Goal: Task Accomplishment & Management: Manage account settings

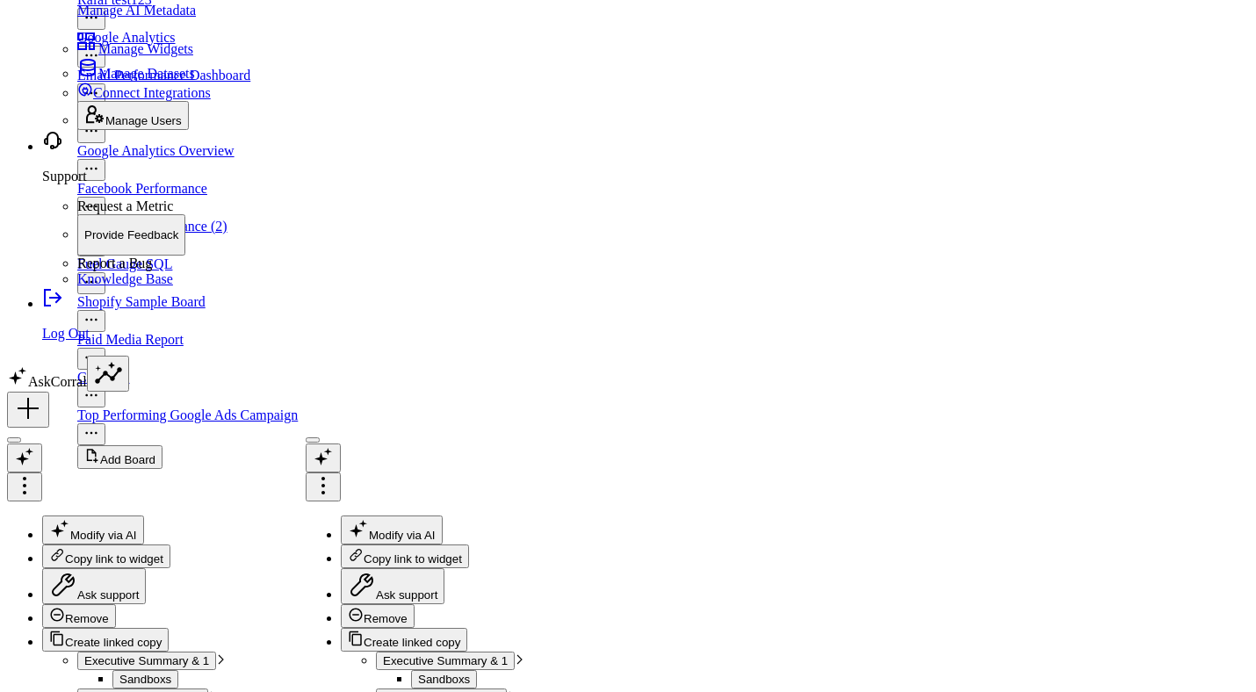
click at [42, 423] on icon at bounding box center [28, 409] width 28 height 28
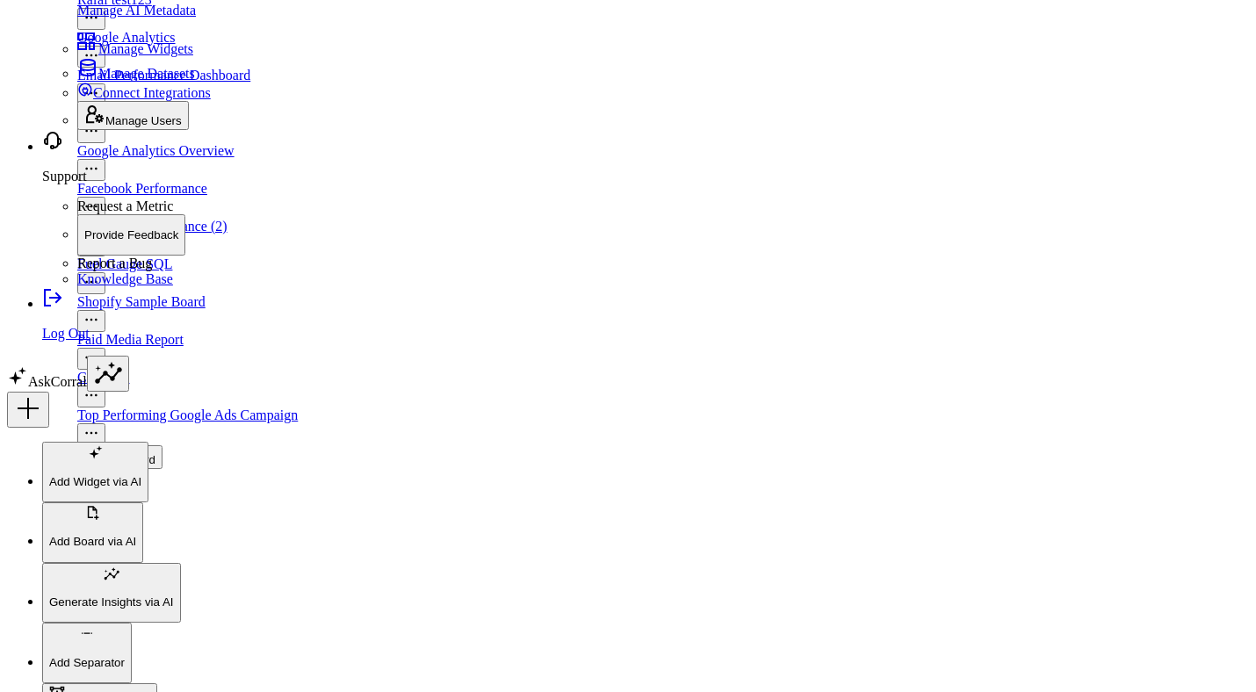
click at [157, 684] on button "Add Text Widget" at bounding box center [99, 696] width 115 height 24
paste div "Widget Rich Text"
drag, startPoint x: 875, startPoint y: 438, endPoint x: 649, endPoint y: 437, distance: 225.8
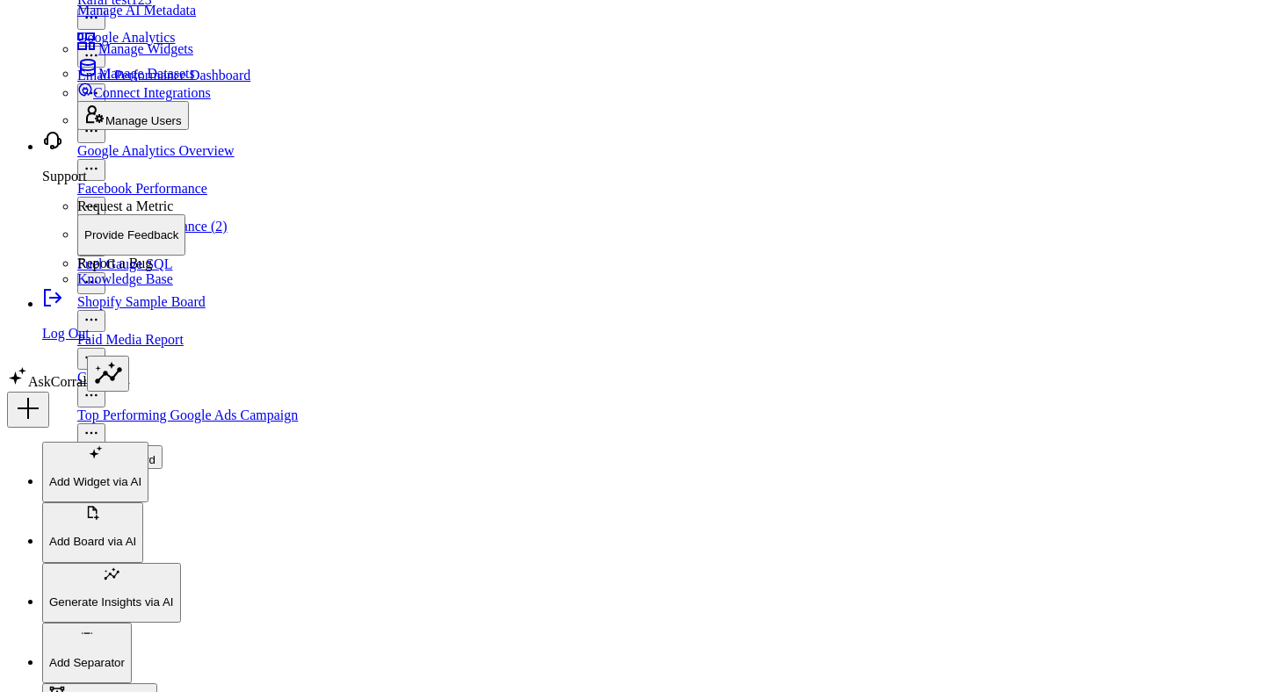
paste input "Text Widget – Immediate Update (v1)"
type input "Text Widget – Immediate Update (v1)"
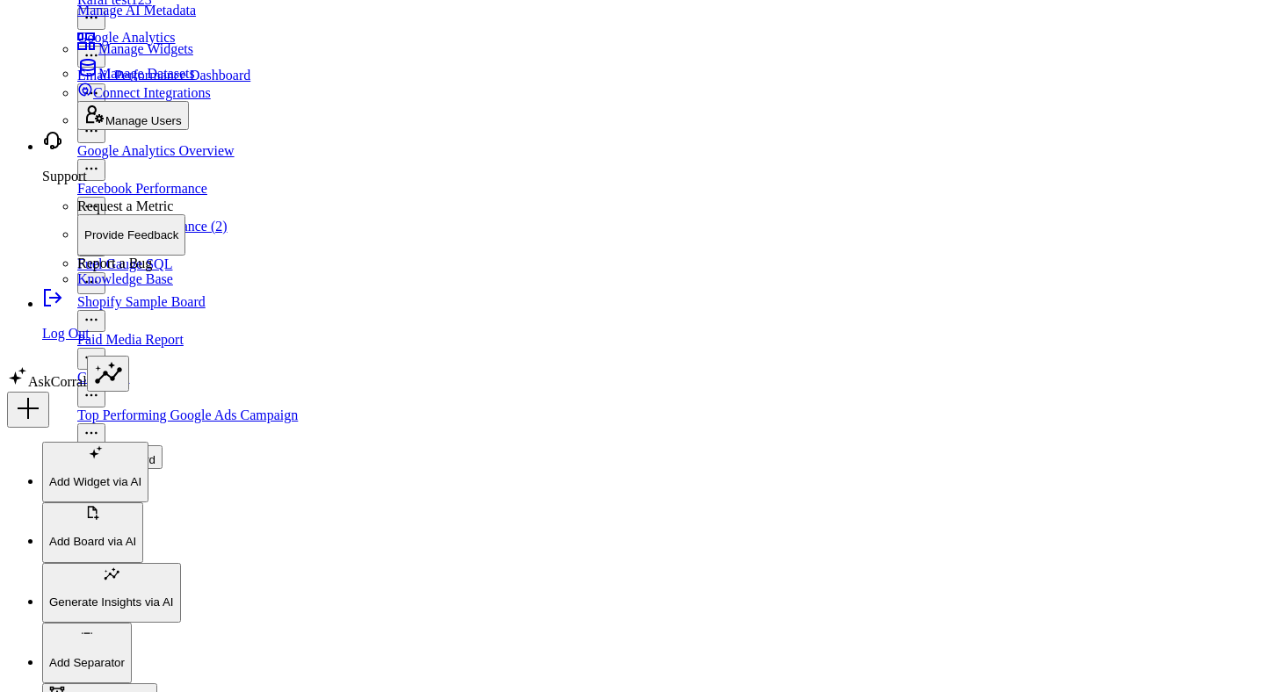
drag, startPoint x: 783, startPoint y: 400, endPoint x: 686, endPoint y: 398, distance: 96.7
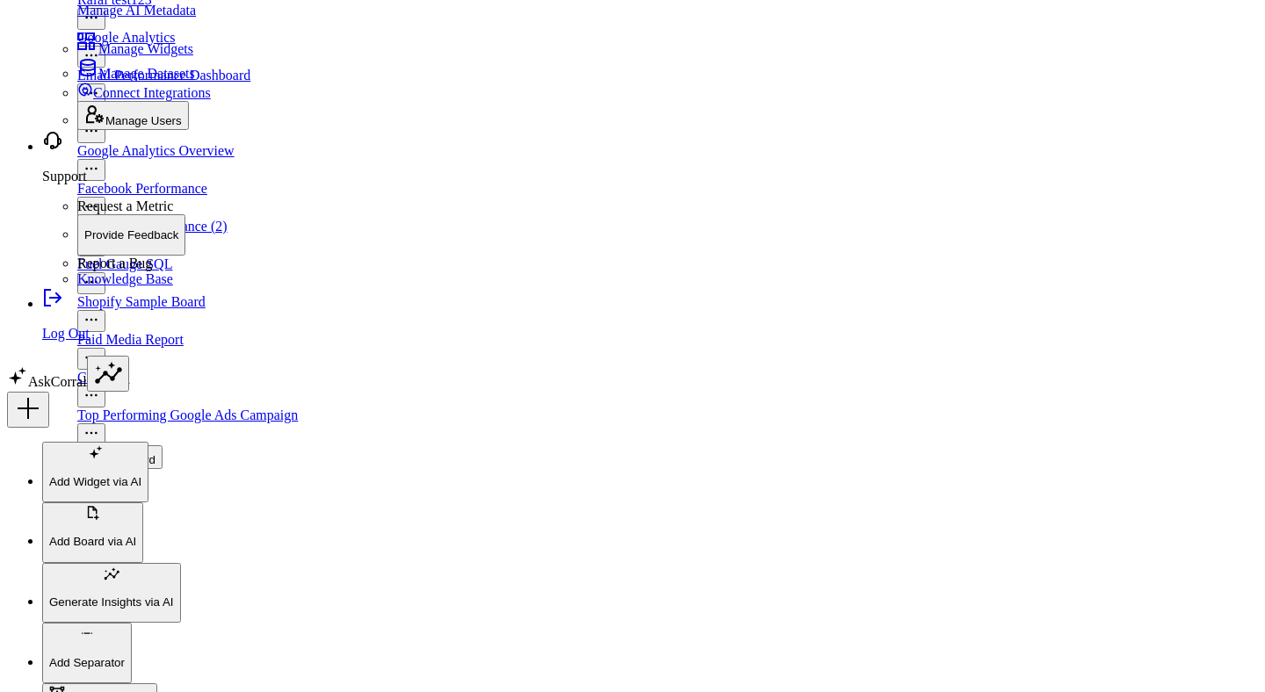
paste input "retail-demo/test-62625"
type input "https://app.stage.corraldata.com/retail-demo/test-62625"
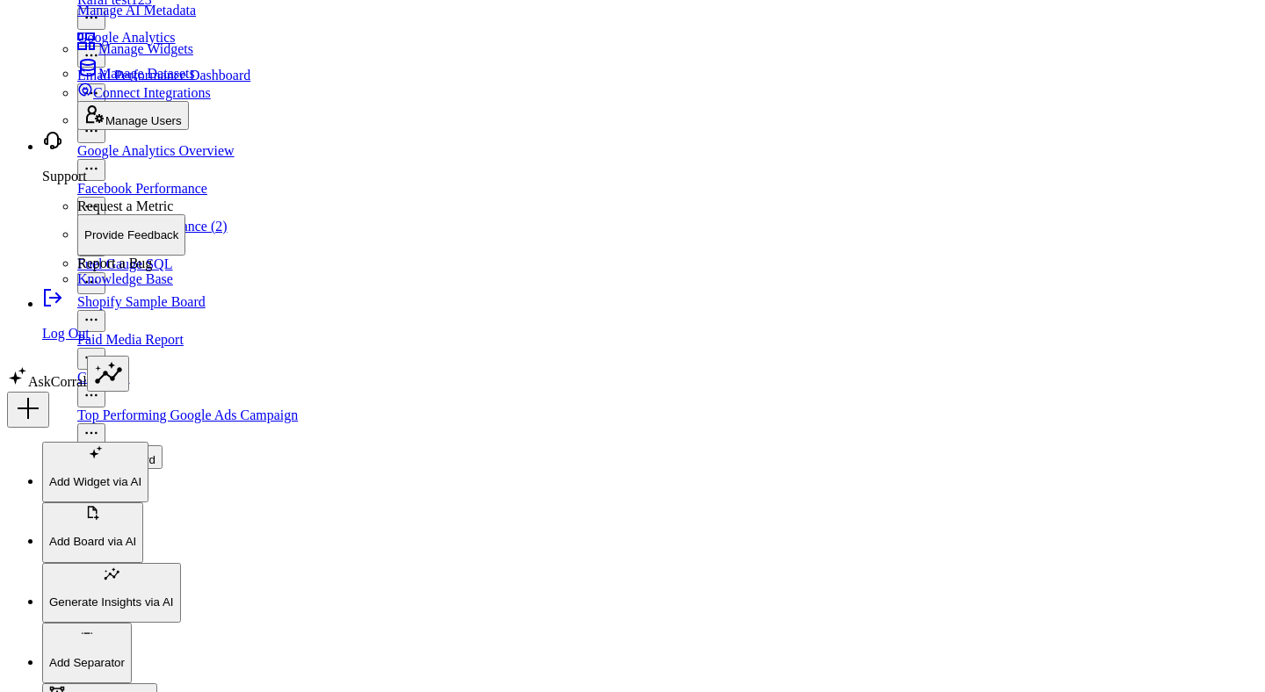
scroll to position [212, 0]
drag, startPoint x: 655, startPoint y: 489, endPoint x: 1032, endPoint y: 485, distance: 376.1
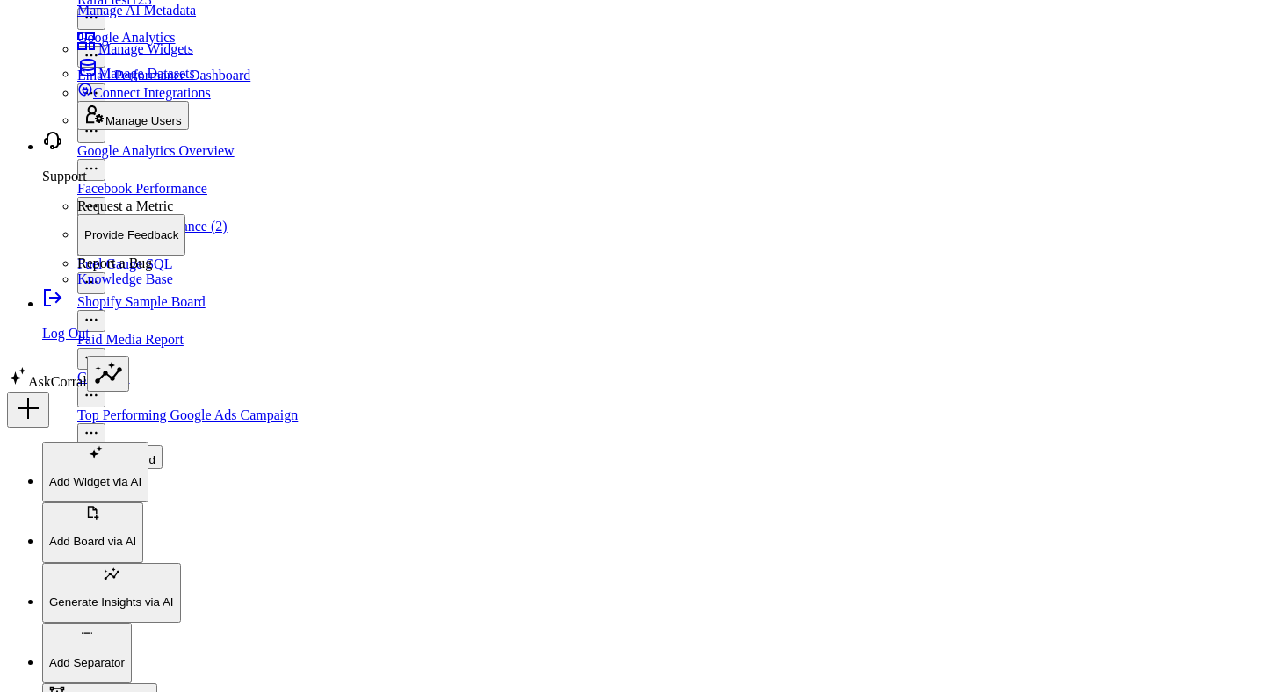
drag, startPoint x: 655, startPoint y: 503, endPoint x: 946, endPoint y: 679, distance: 340.3
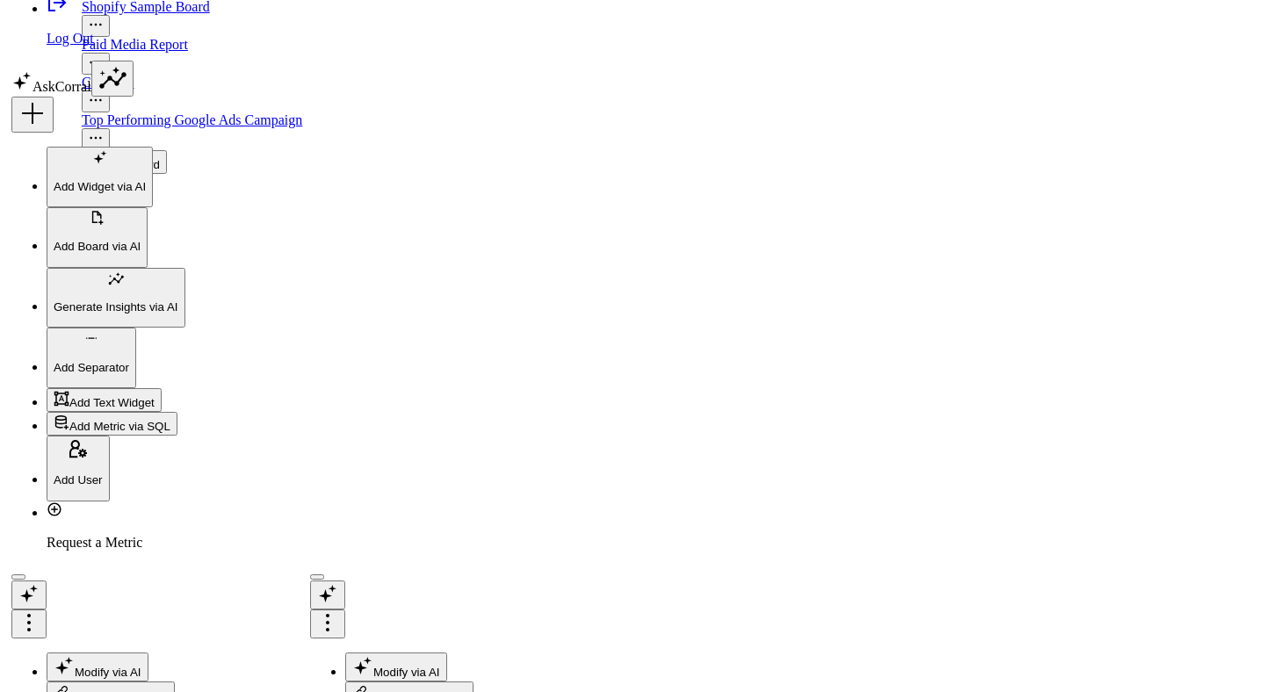
scroll to position [3353, 0]
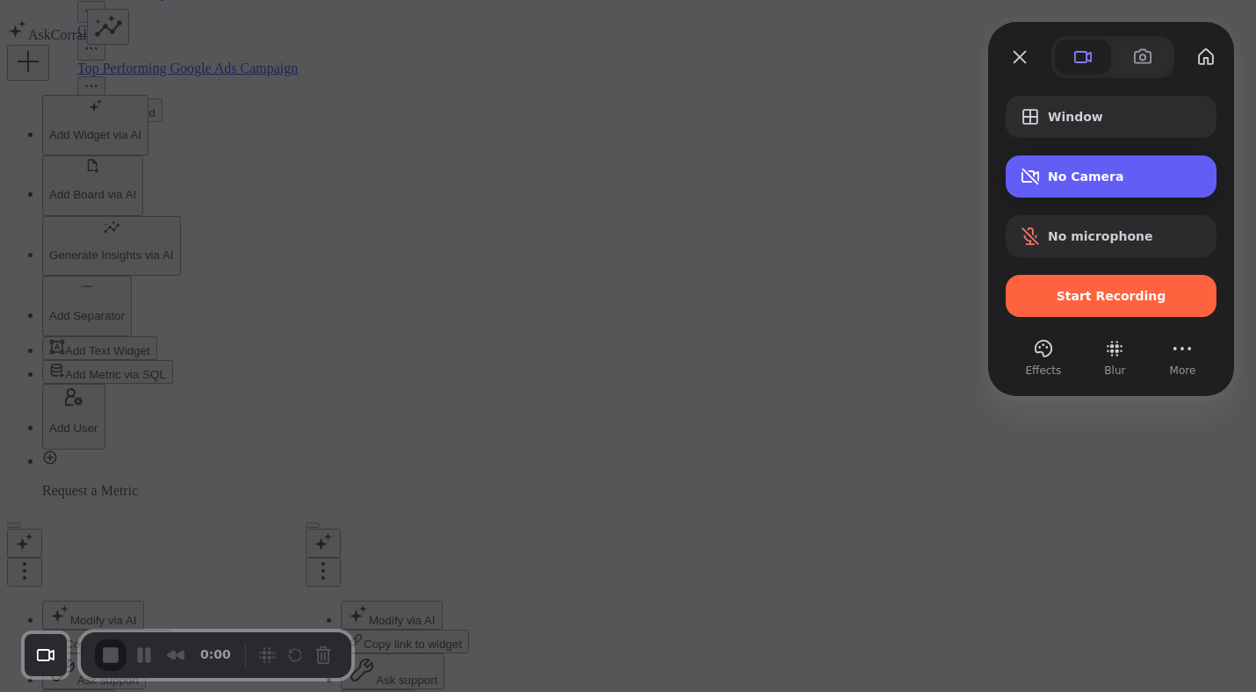
click at [1124, 182] on span "No Camera" at bounding box center [1125, 177] width 155 height 14
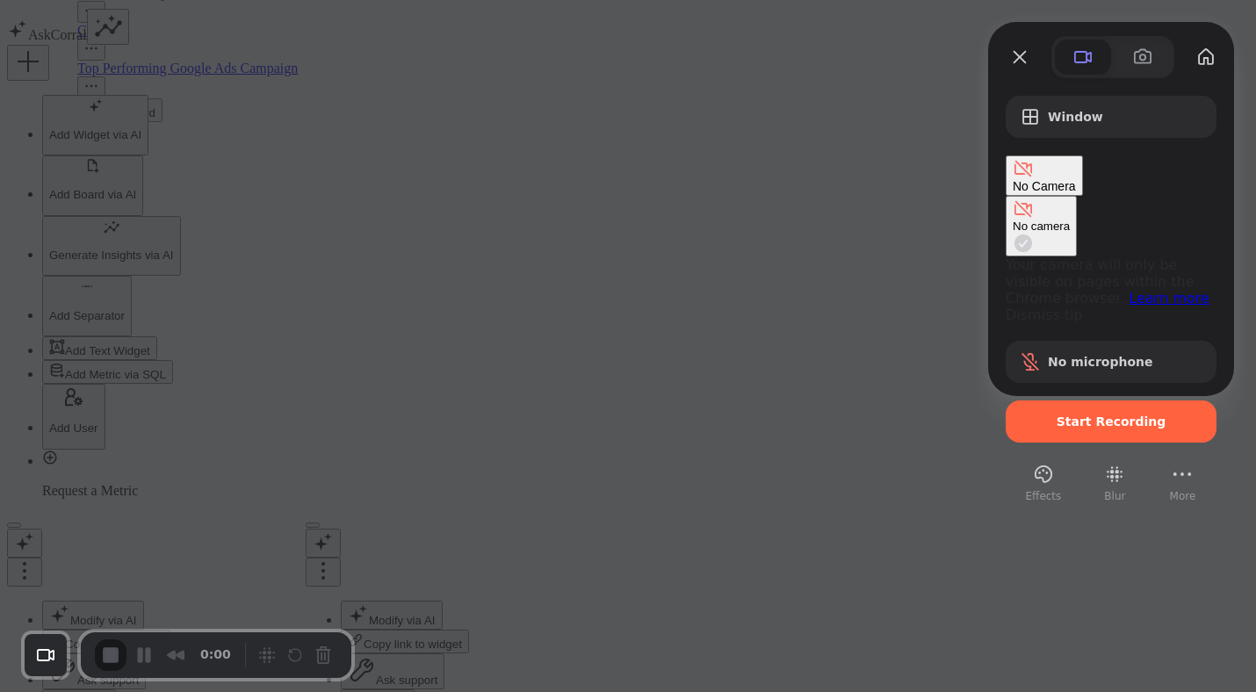
click at [1076, 182] on span "No Camera" at bounding box center [1044, 186] width 63 height 14
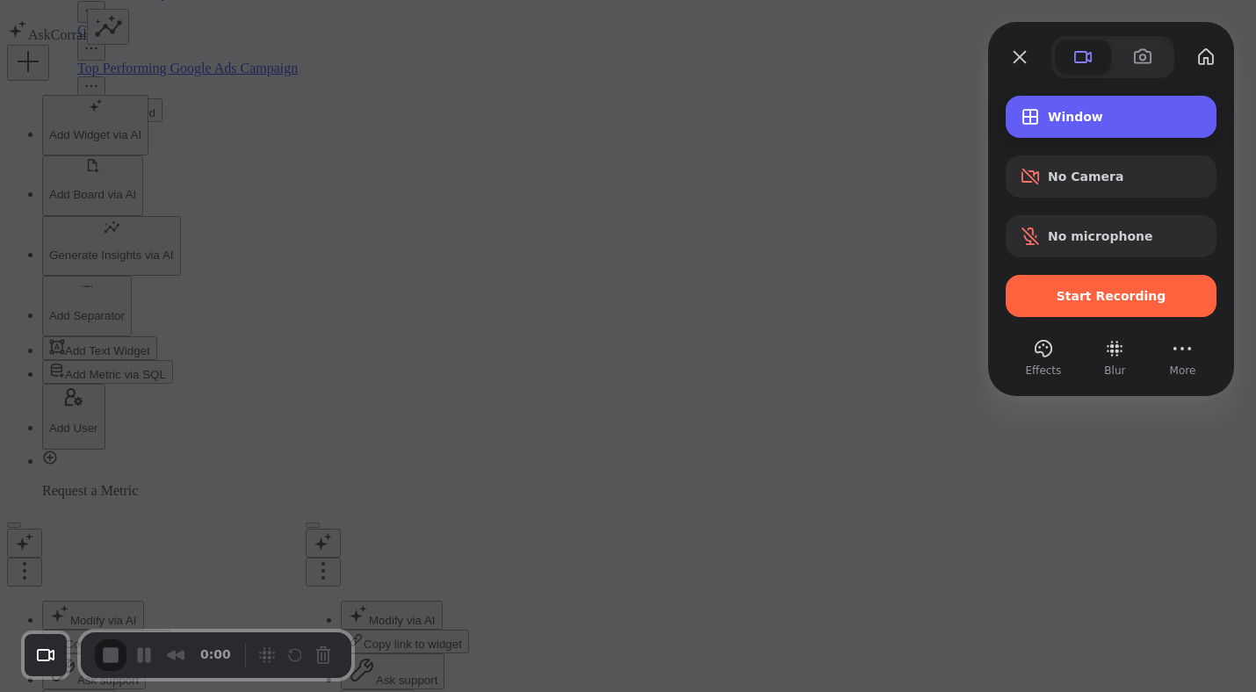
click at [1083, 118] on span "Window" at bounding box center [1125, 117] width 155 height 14
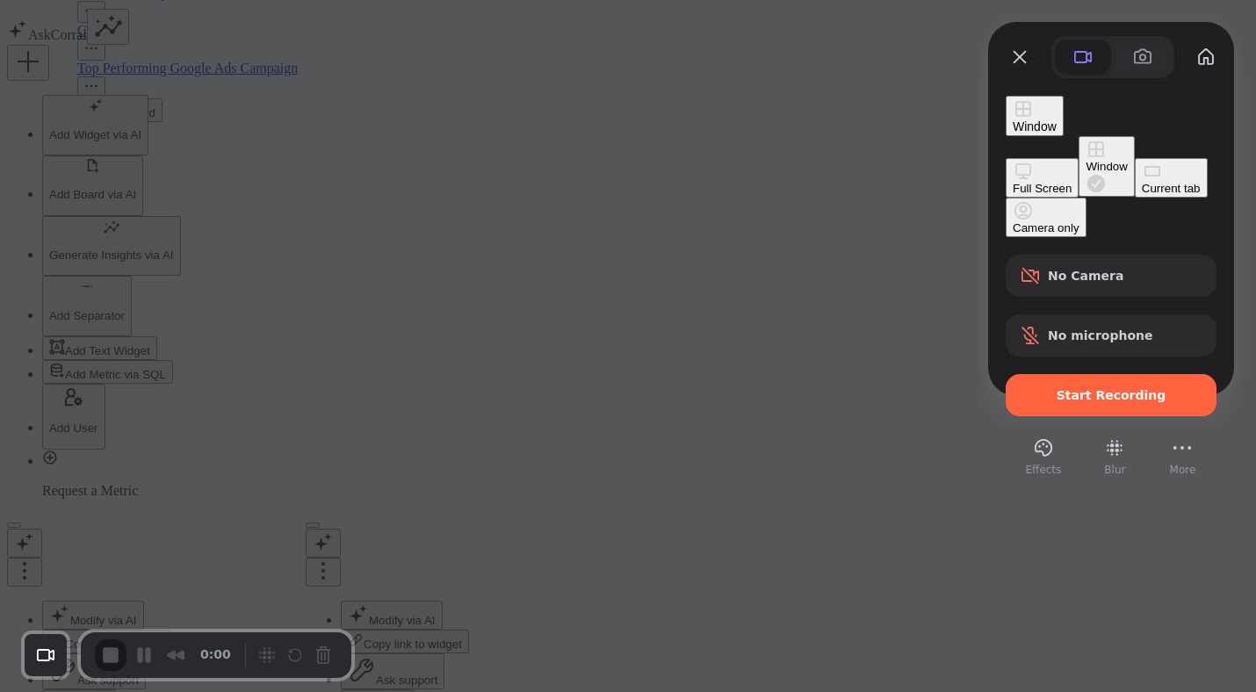
click at [1142, 195] on div "Current tab" at bounding box center [1171, 188] width 59 height 13
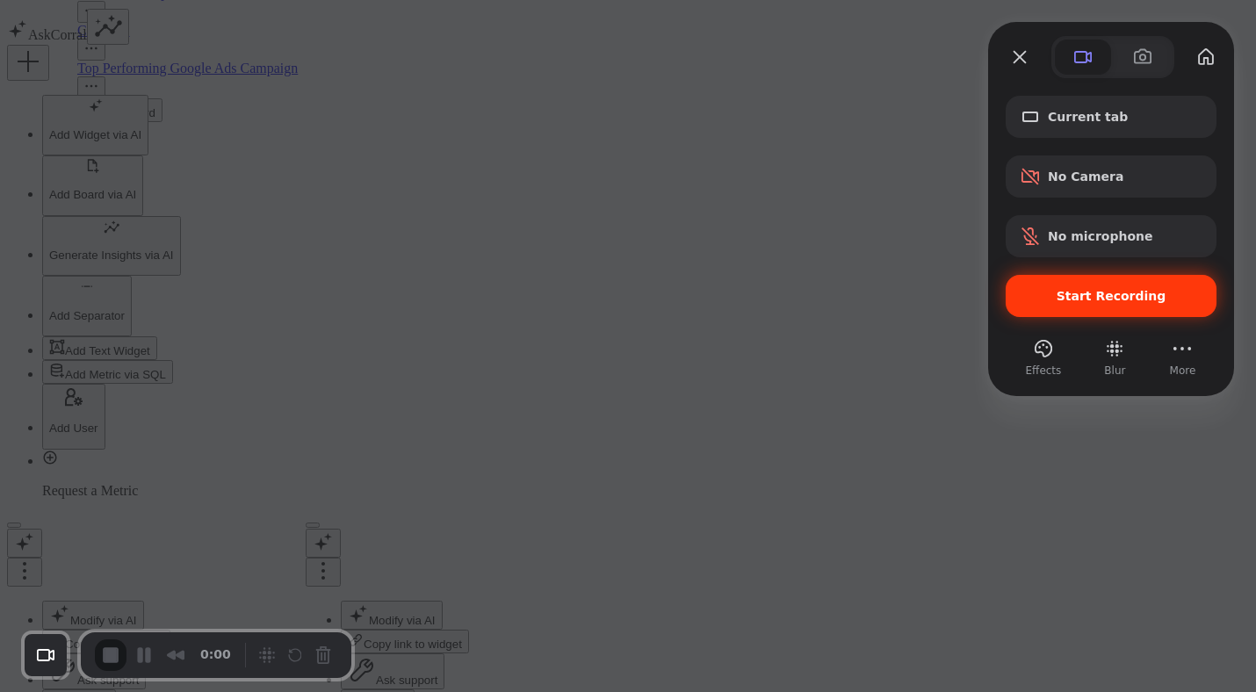
click at [1075, 290] on span "Start Recording" at bounding box center [1112, 296] width 110 height 14
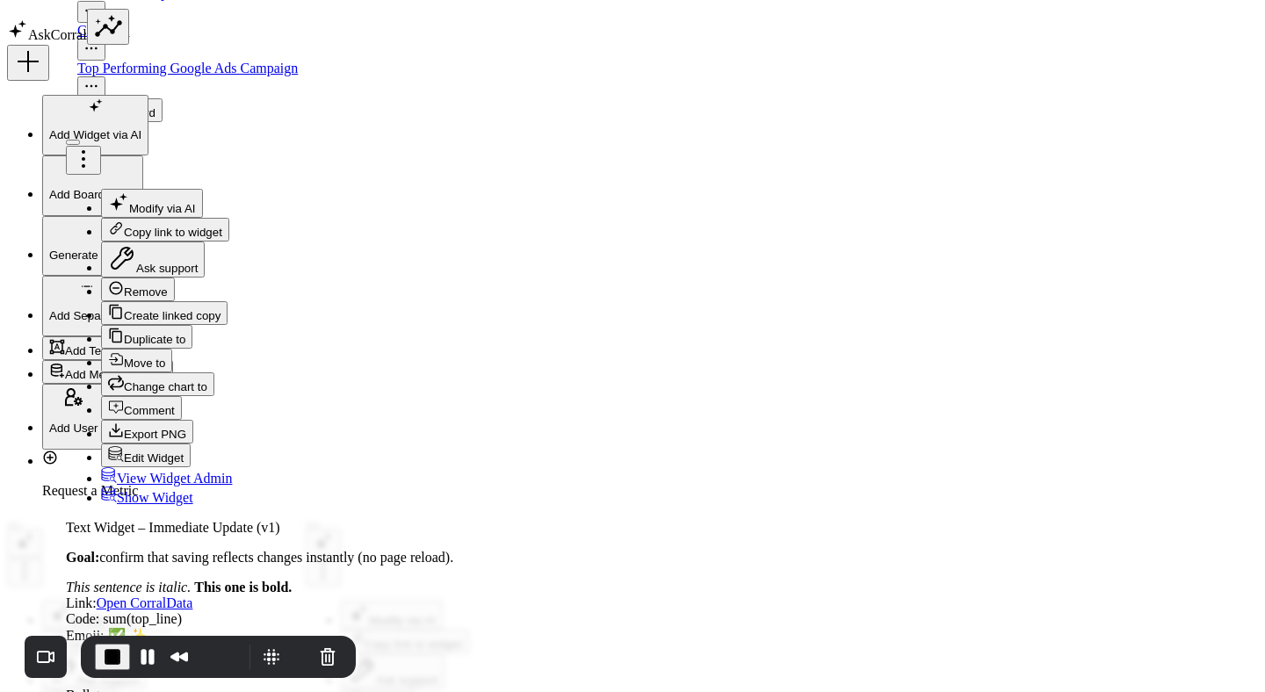
drag, startPoint x: 704, startPoint y: 482, endPoint x: 693, endPoint y: 482, distance: 10.6
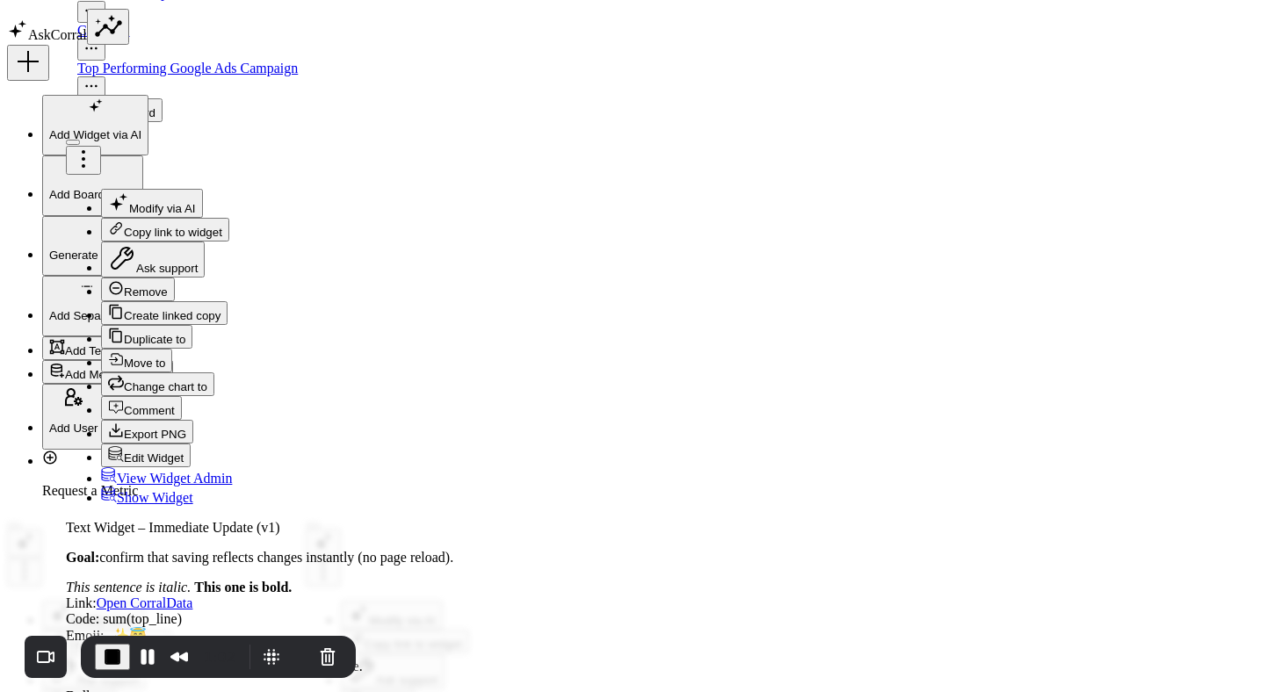
click at [105, 662] on span "End Recording" at bounding box center [112, 657] width 21 height 21
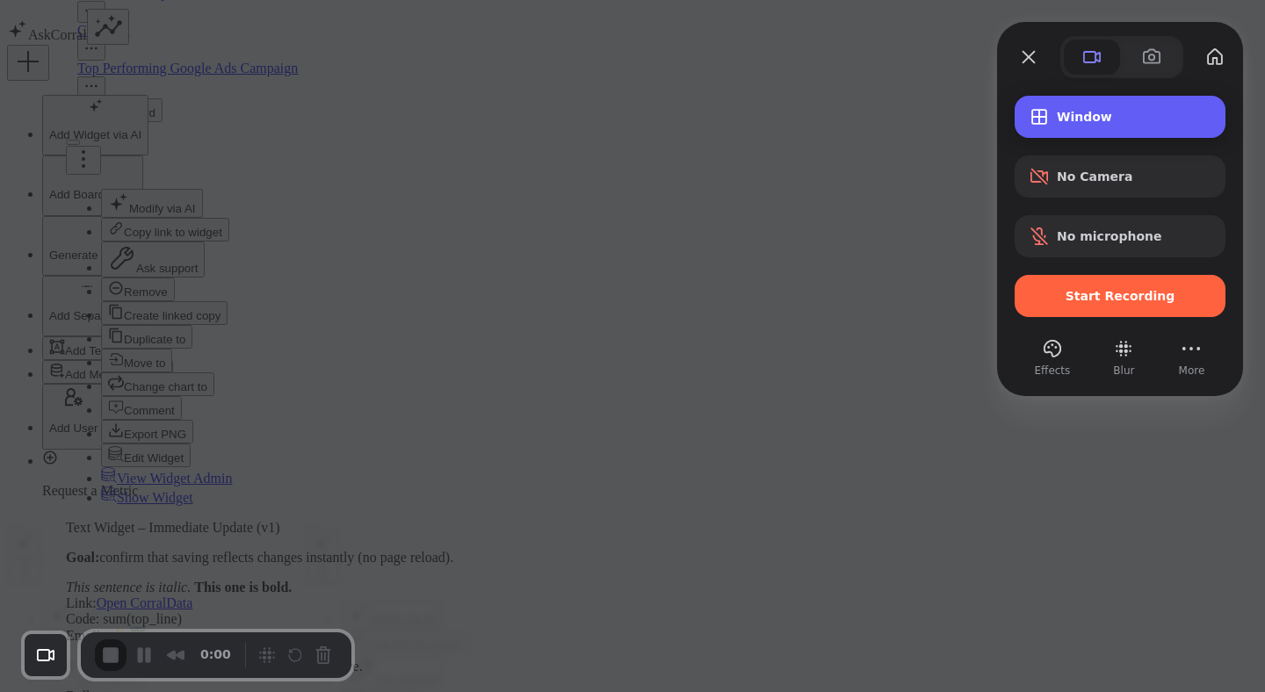
click at [1093, 134] on div "Window" at bounding box center [1120, 117] width 211 height 42
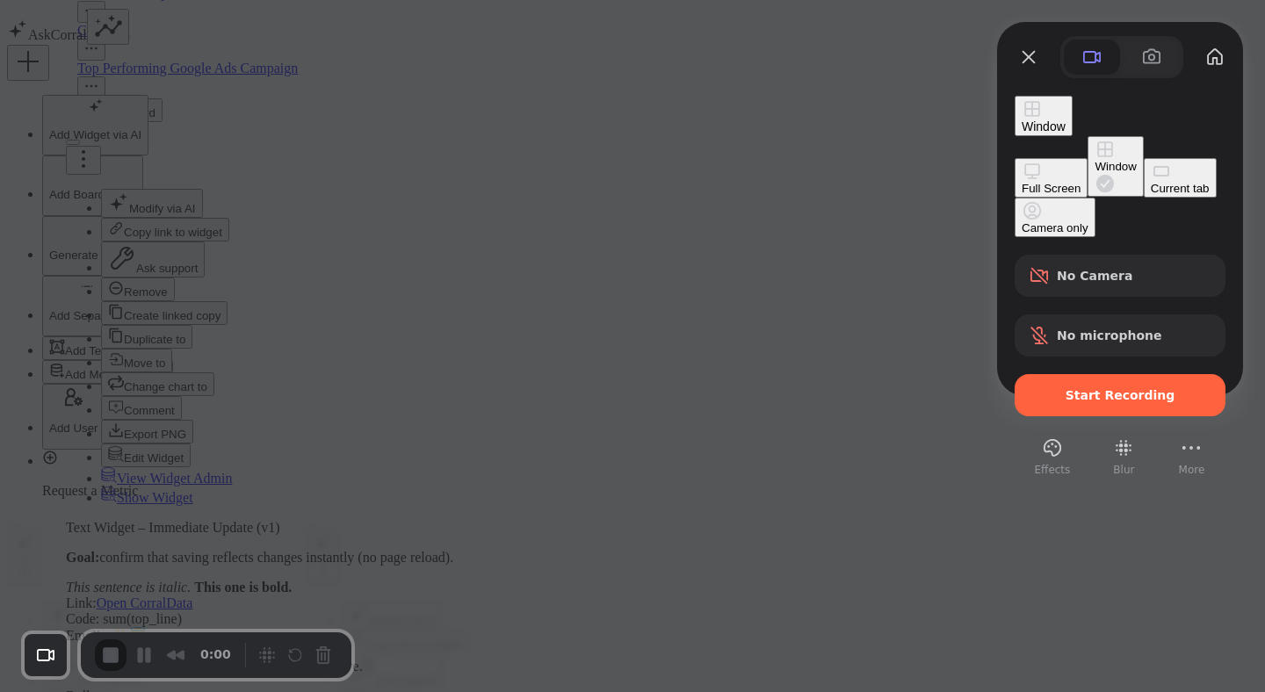
click at [1151, 195] on div "Current tab" at bounding box center [1180, 188] width 59 height 13
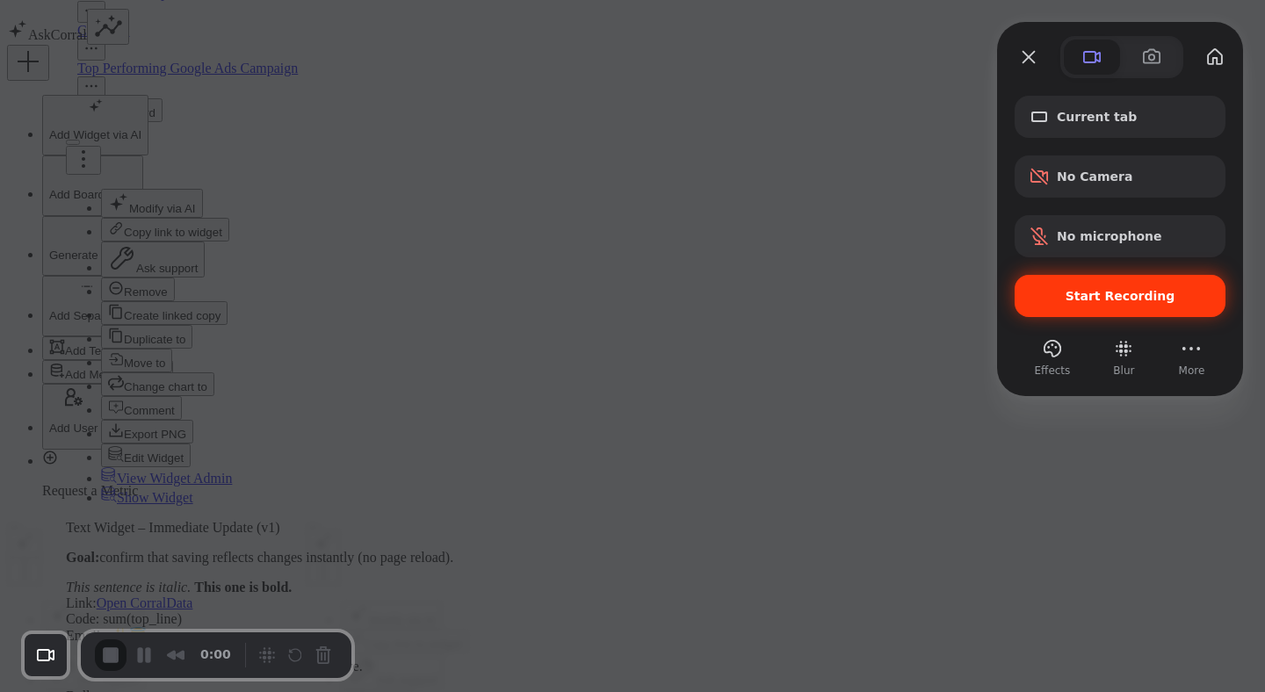
click at [1083, 295] on span "Start Recording" at bounding box center [1121, 296] width 110 height 14
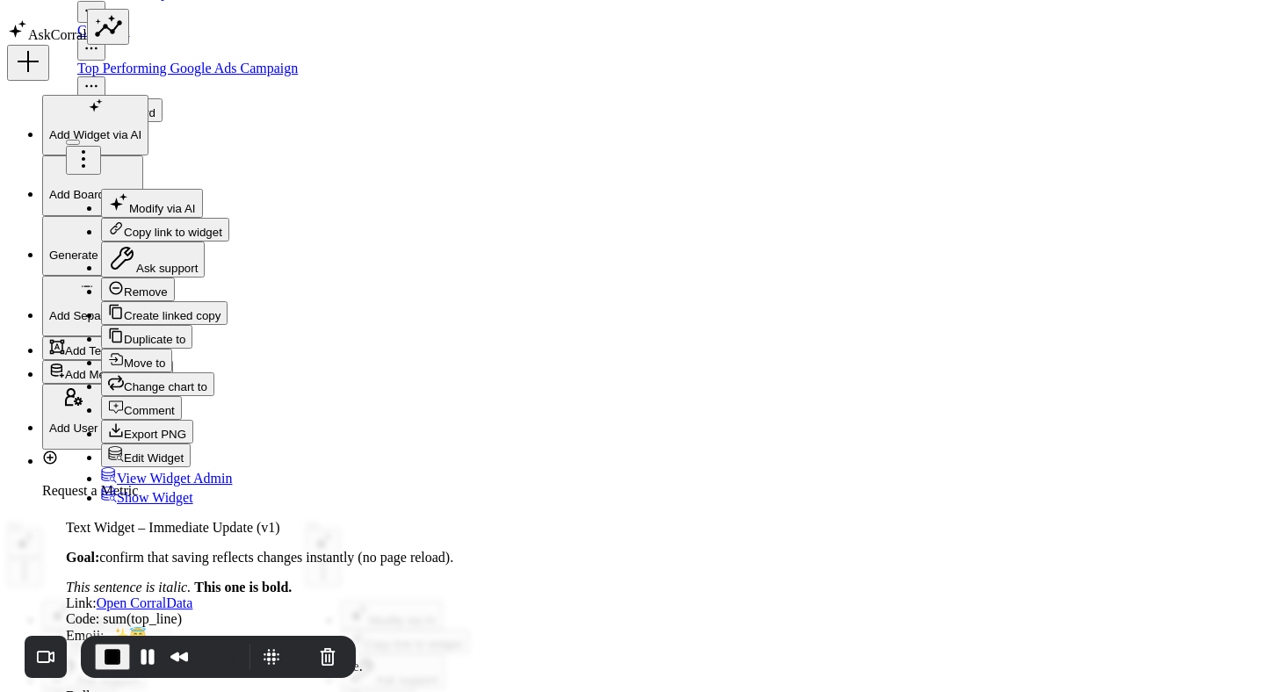
type input "Text Widget – Immediate Update (v2)"
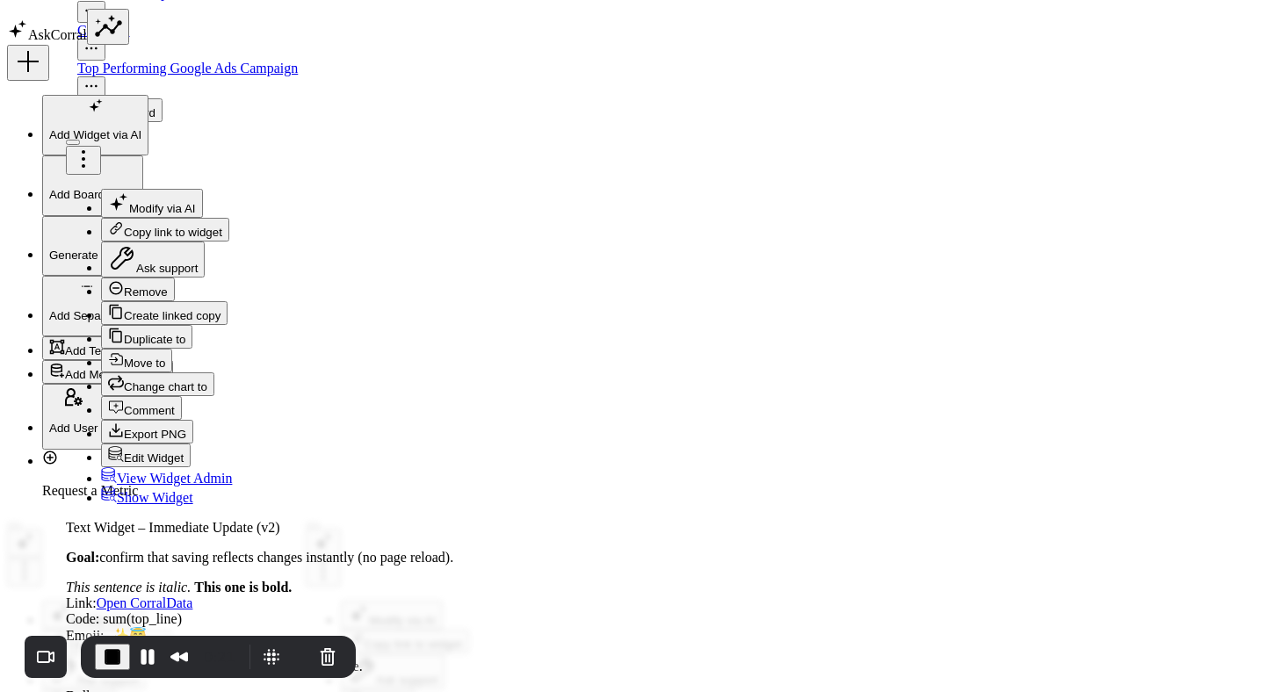
paste input "https://app.stage.corraldata.com/retail-demo/"
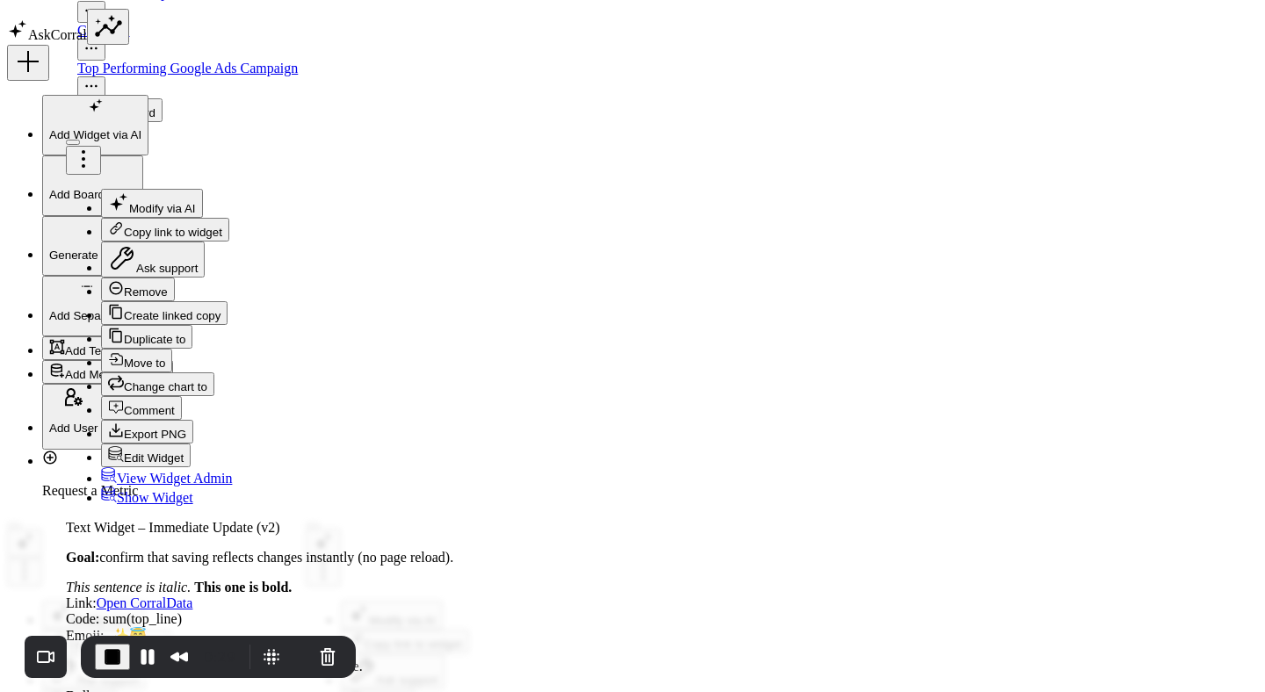
click at [119, 656] on span "End Recording" at bounding box center [112, 657] width 21 height 21
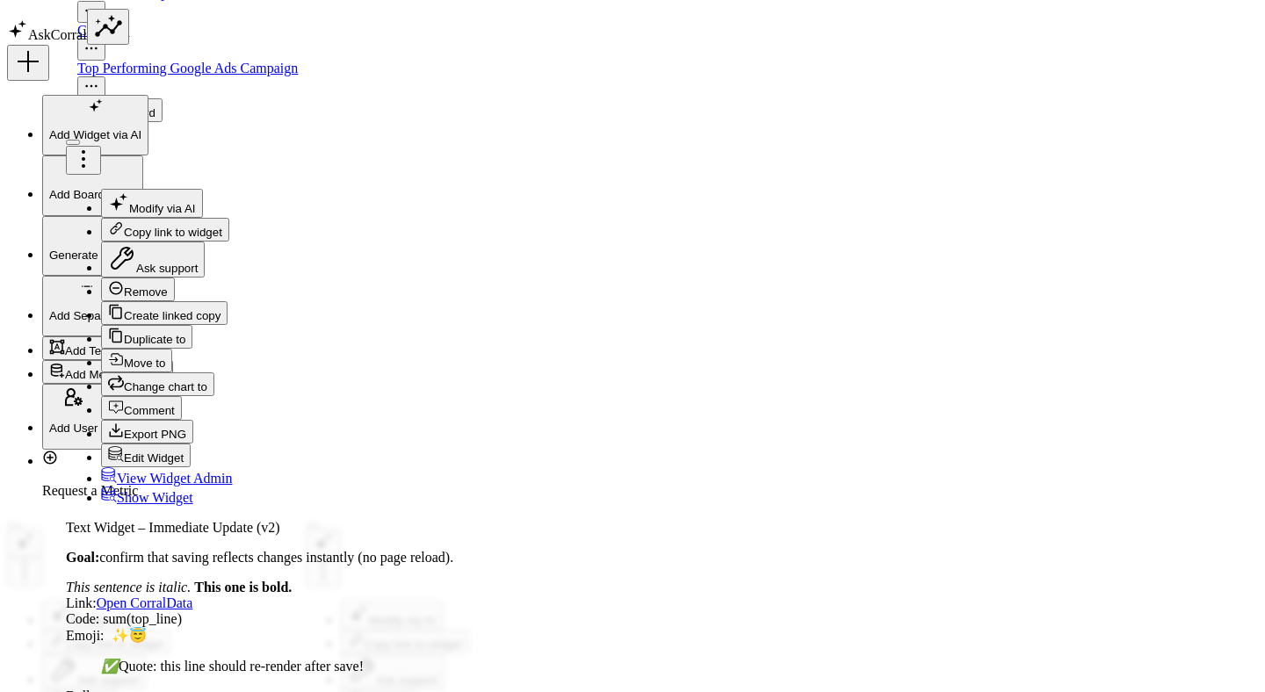
scroll to position [0, 0]
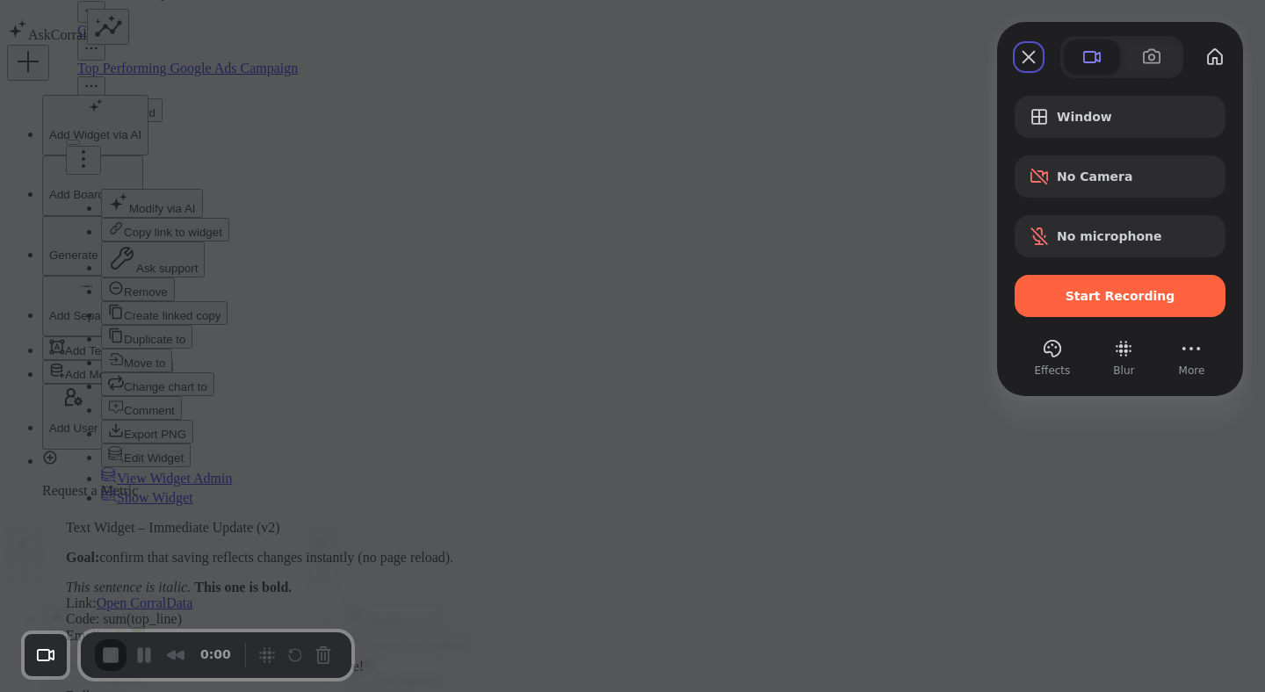
drag, startPoint x: 1103, startPoint y: 298, endPoint x: 1210, endPoint y: 366, distance: 127.2
click at [1210, 366] on div "Window No Camera No microphone Start Recording Effects Blur More" at bounding box center [1120, 228] width 246 height 301
click at [1192, 352] on button "More" at bounding box center [1191, 349] width 28 height 28
click at [1130, 136] on span "Settings" at bounding box center [1101, 144] width 58 height 17
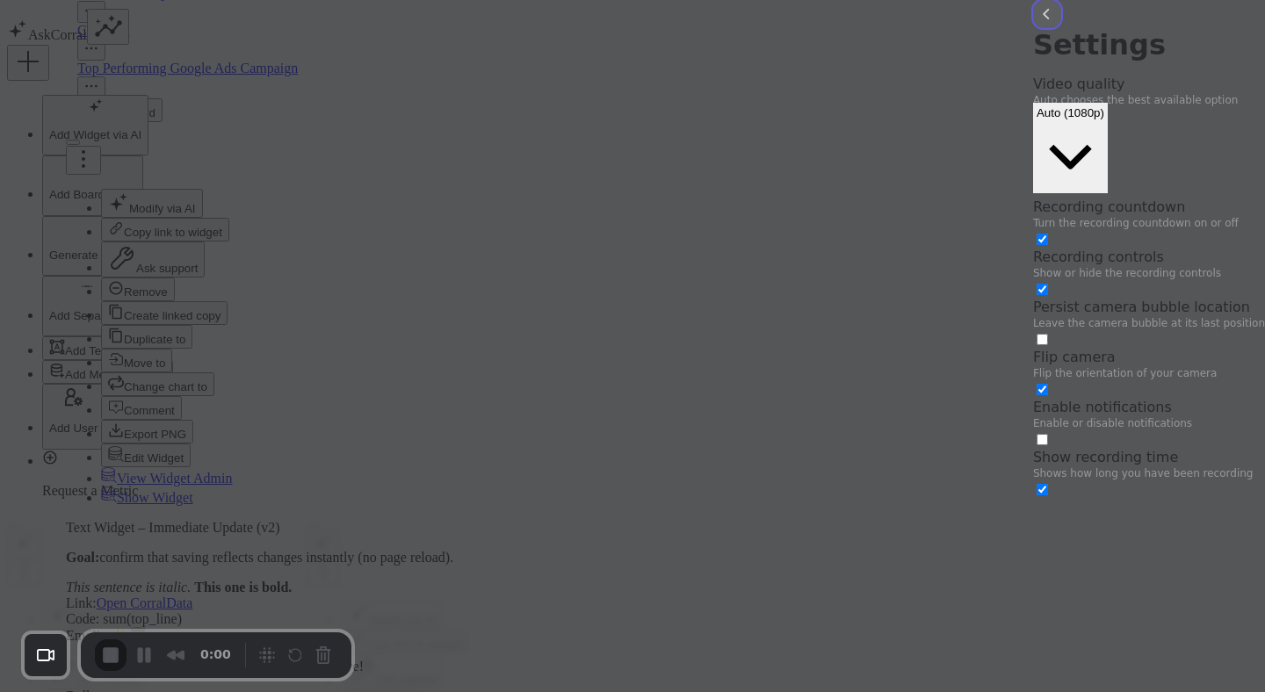
click at [1033, 28] on button "back" at bounding box center [1047, 14] width 28 height 28
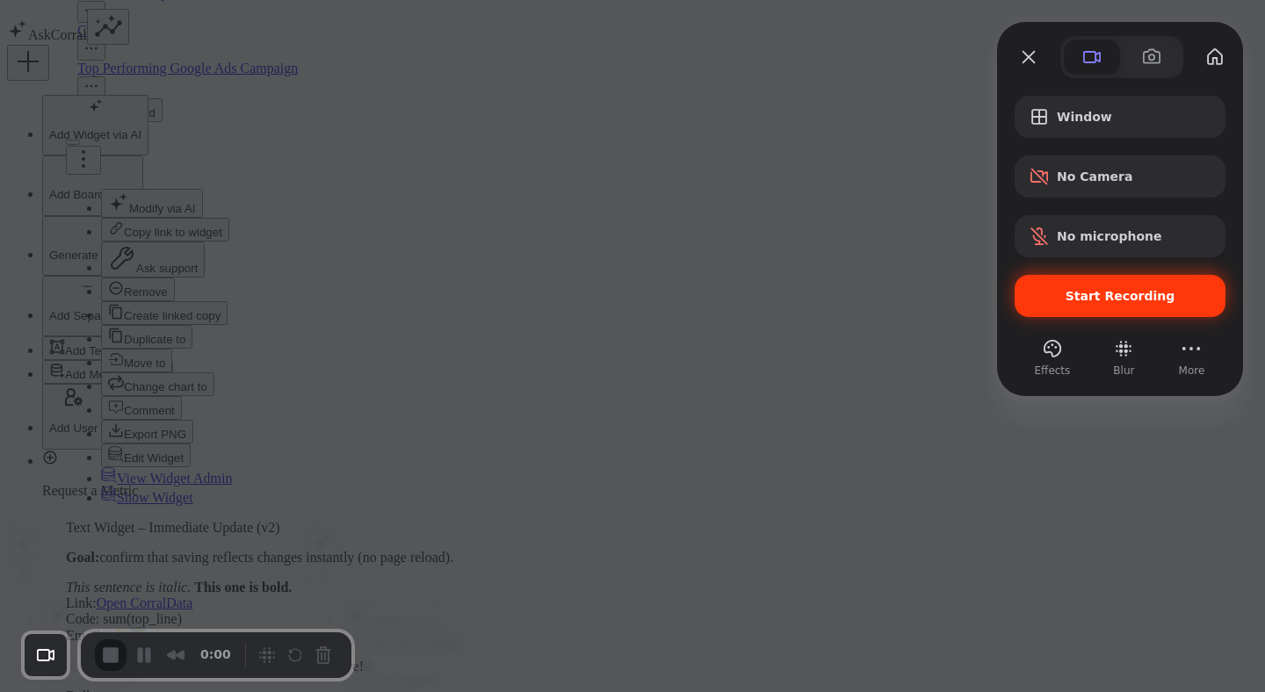
click at [1101, 291] on span "Start Recording" at bounding box center [1121, 296] width 110 height 14
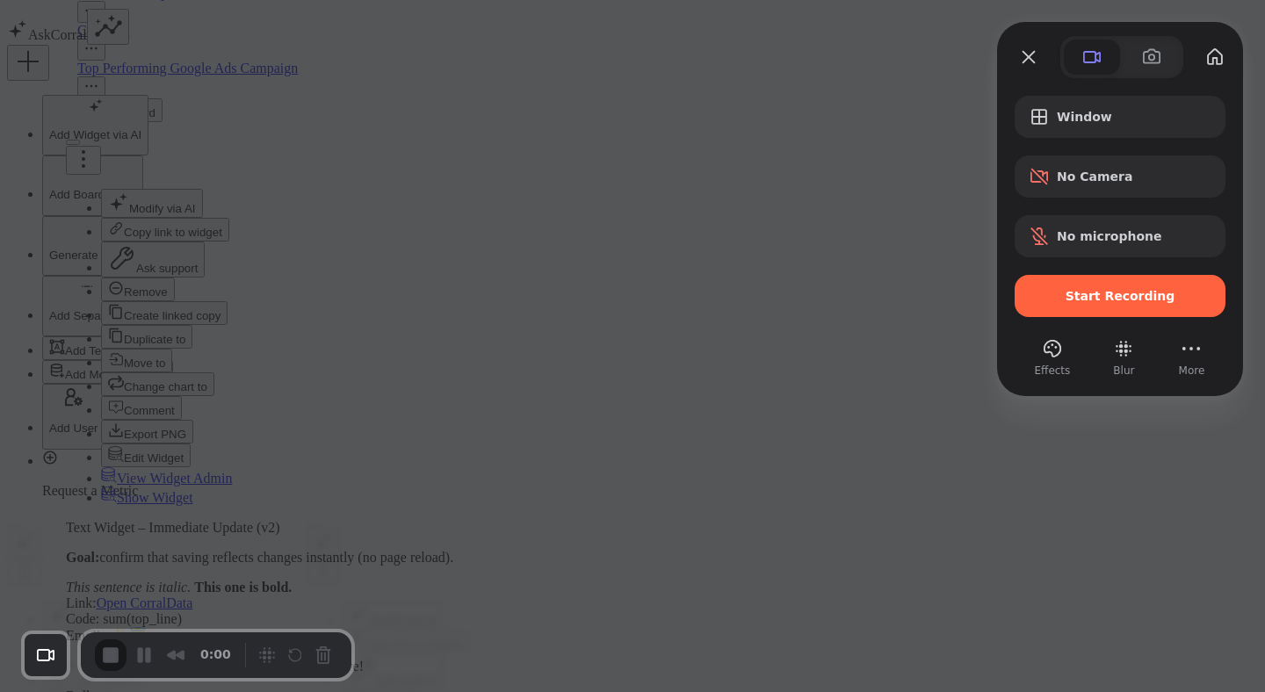
click at [1032, 53] on button "Close" at bounding box center [1029, 57] width 28 height 28
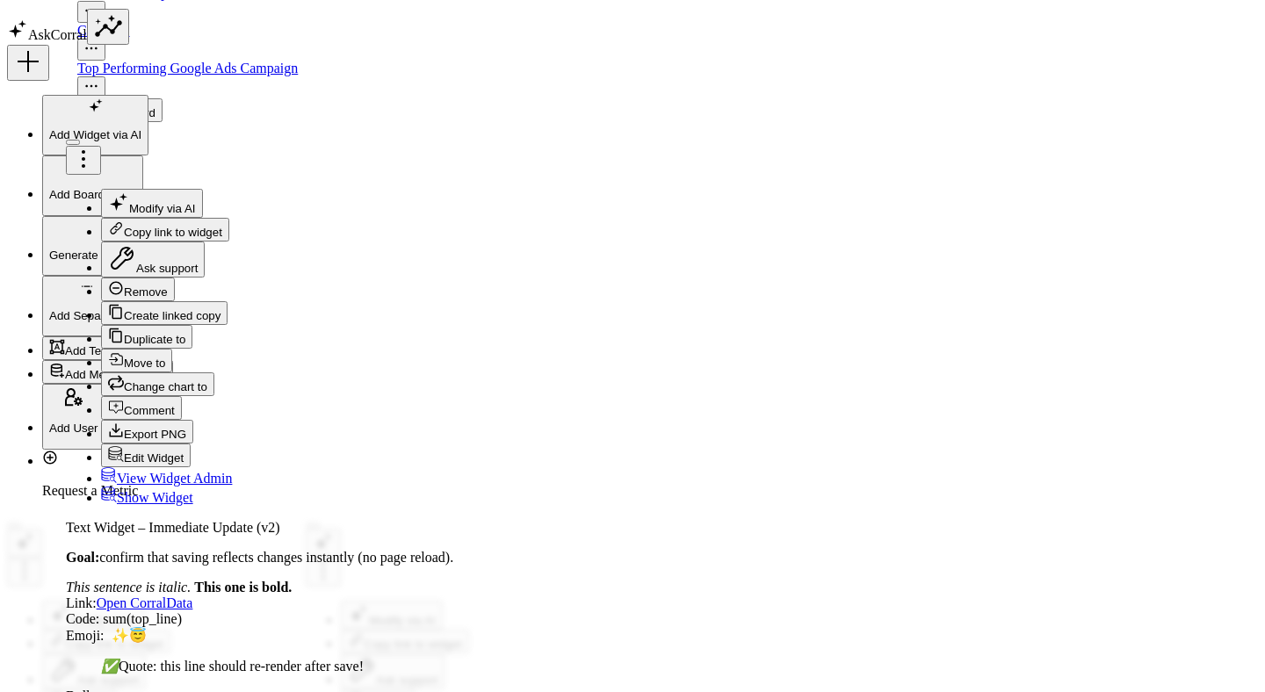
drag, startPoint x: 994, startPoint y: 333, endPoint x: 1055, endPoint y: 334, distance: 61.5
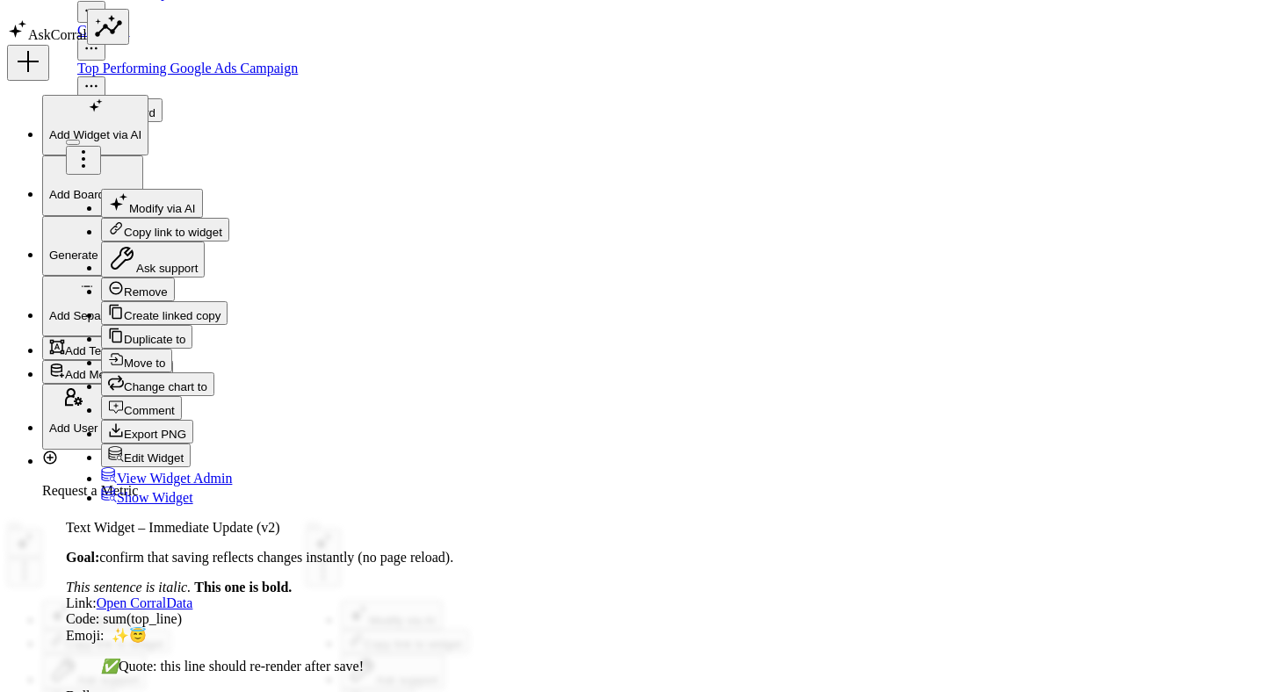
paste input "test-62625"
type input "https://app.stage.corraldata.com/retail-demo/test-62625"
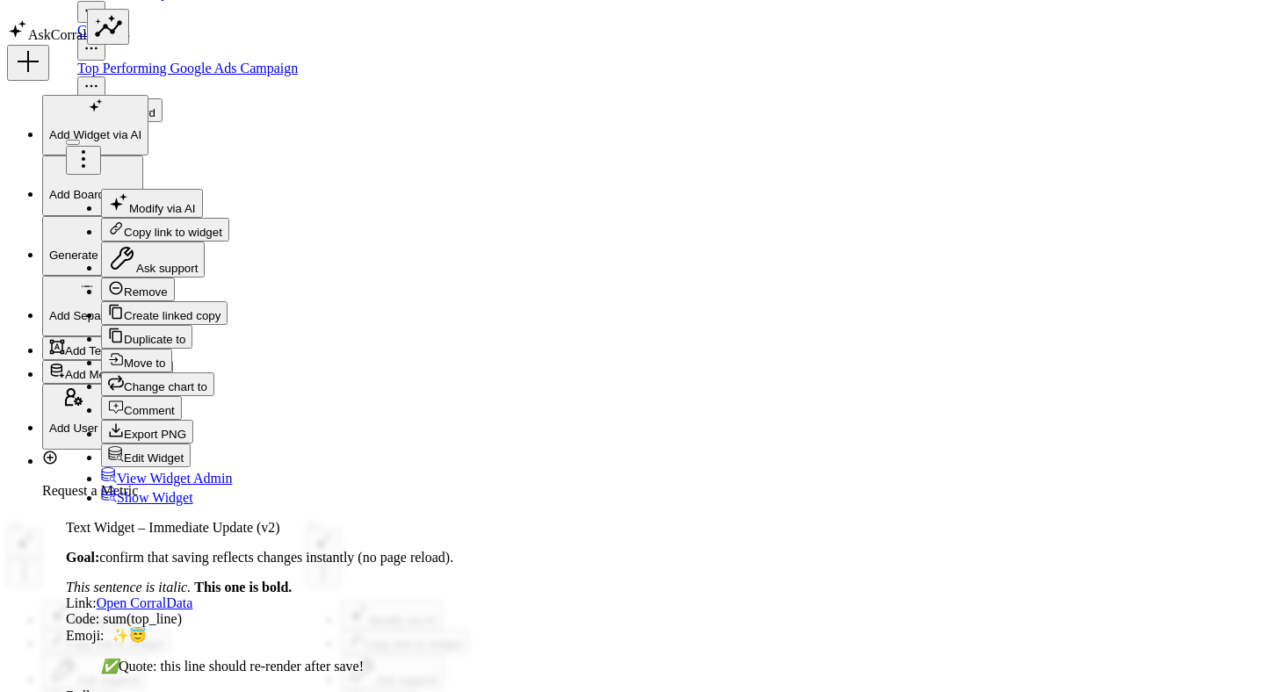
scroll to position [0, 0]
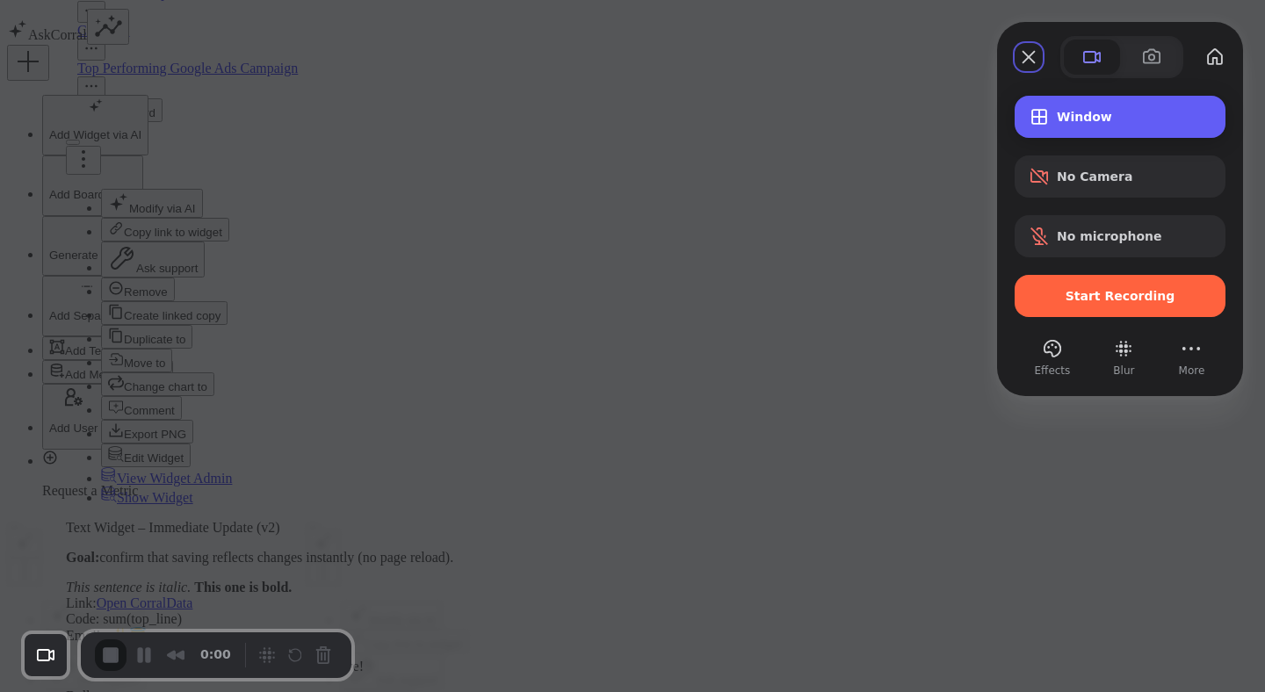
click at [1074, 126] on div "Window" at bounding box center [1120, 117] width 211 height 42
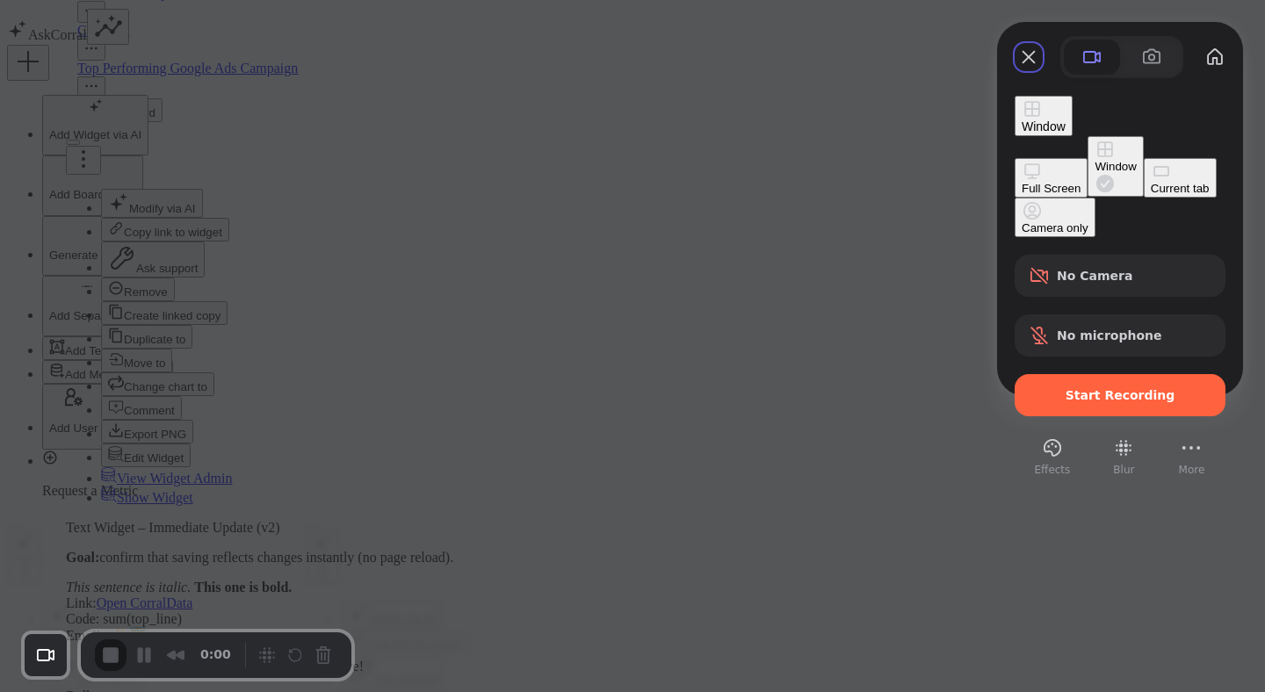
click at [1151, 195] on div "Current tab" at bounding box center [1180, 188] width 59 height 13
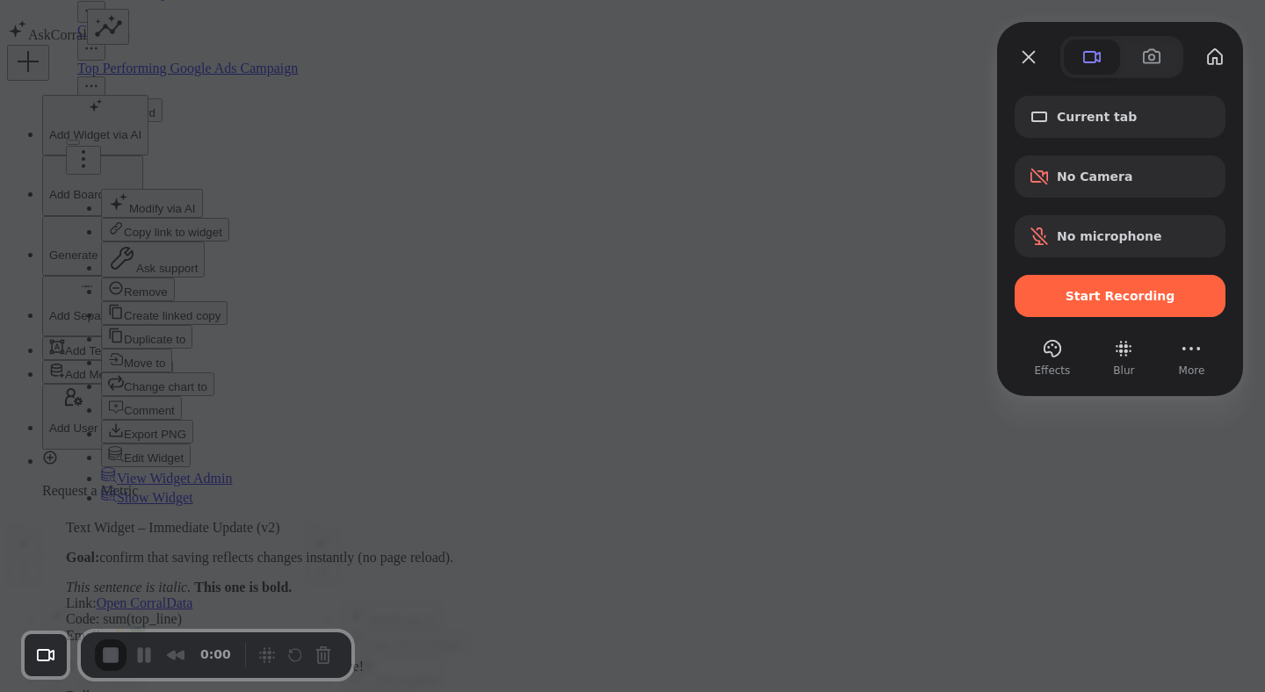
click at [1068, 274] on div "Current tab No Camera No microphone Start Recording" at bounding box center [1120, 206] width 211 height 221
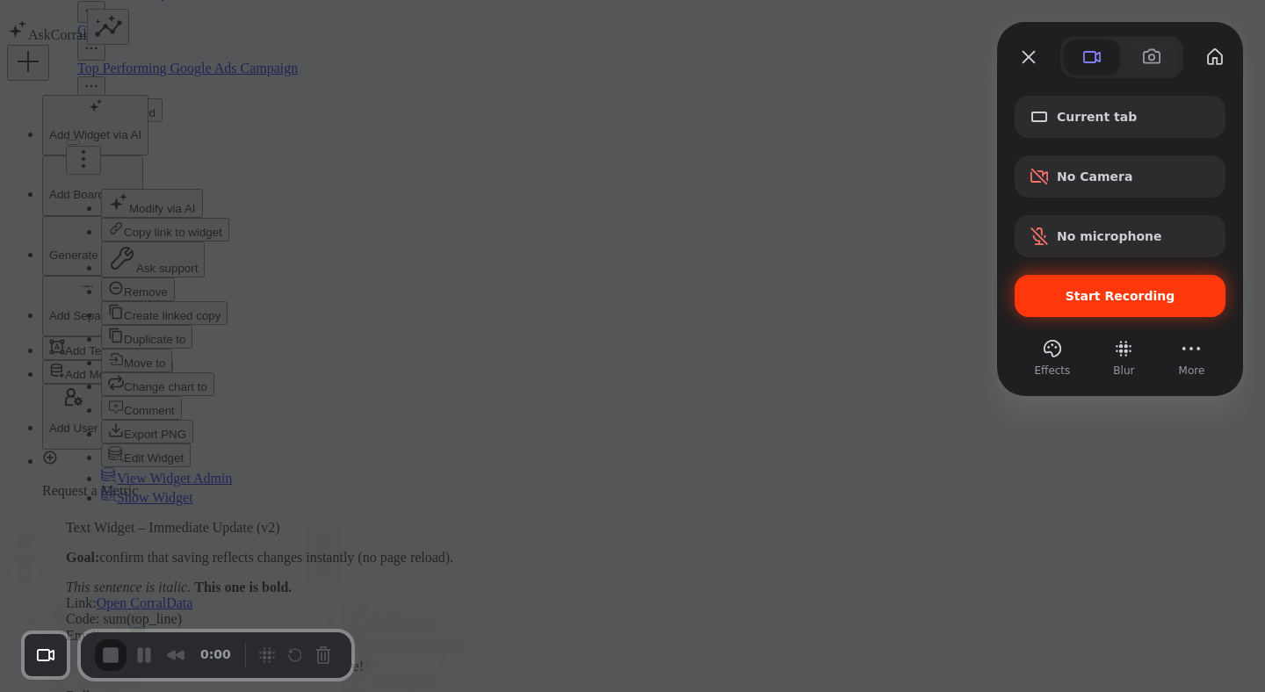
click at [1066, 296] on span "Start Recording" at bounding box center [1120, 296] width 183 height 14
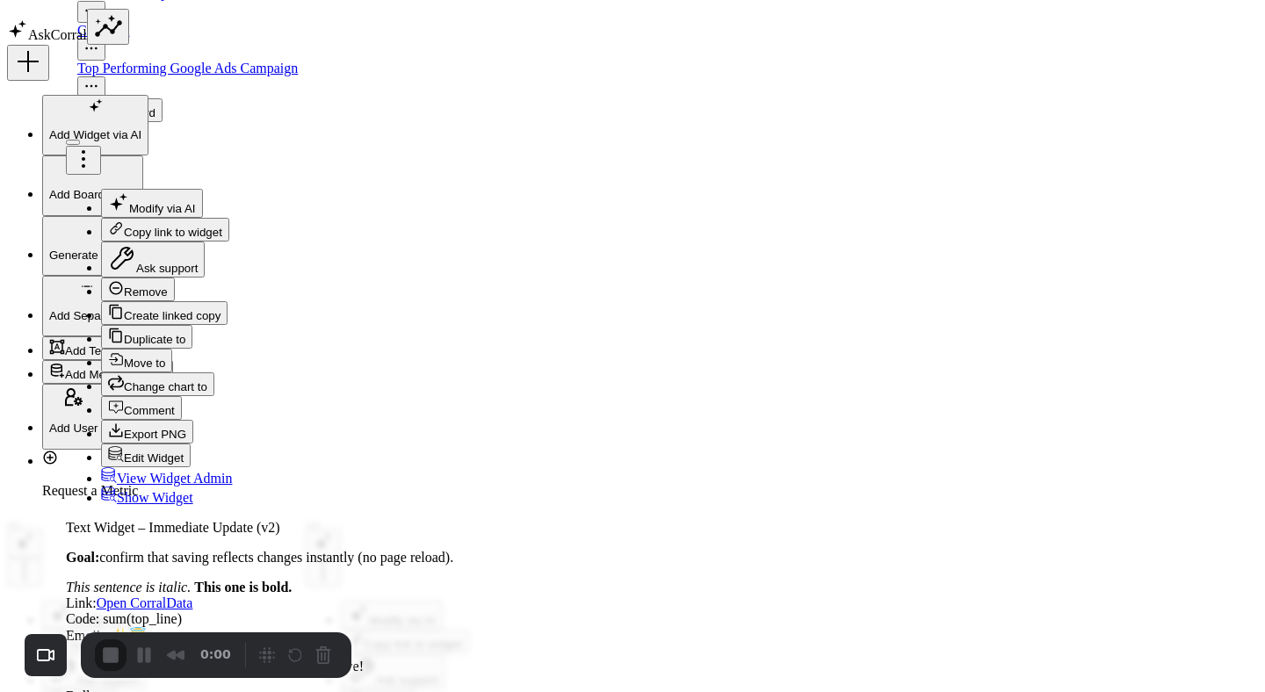
click at [594, 692] on div at bounding box center [632, 692] width 1265 height 0
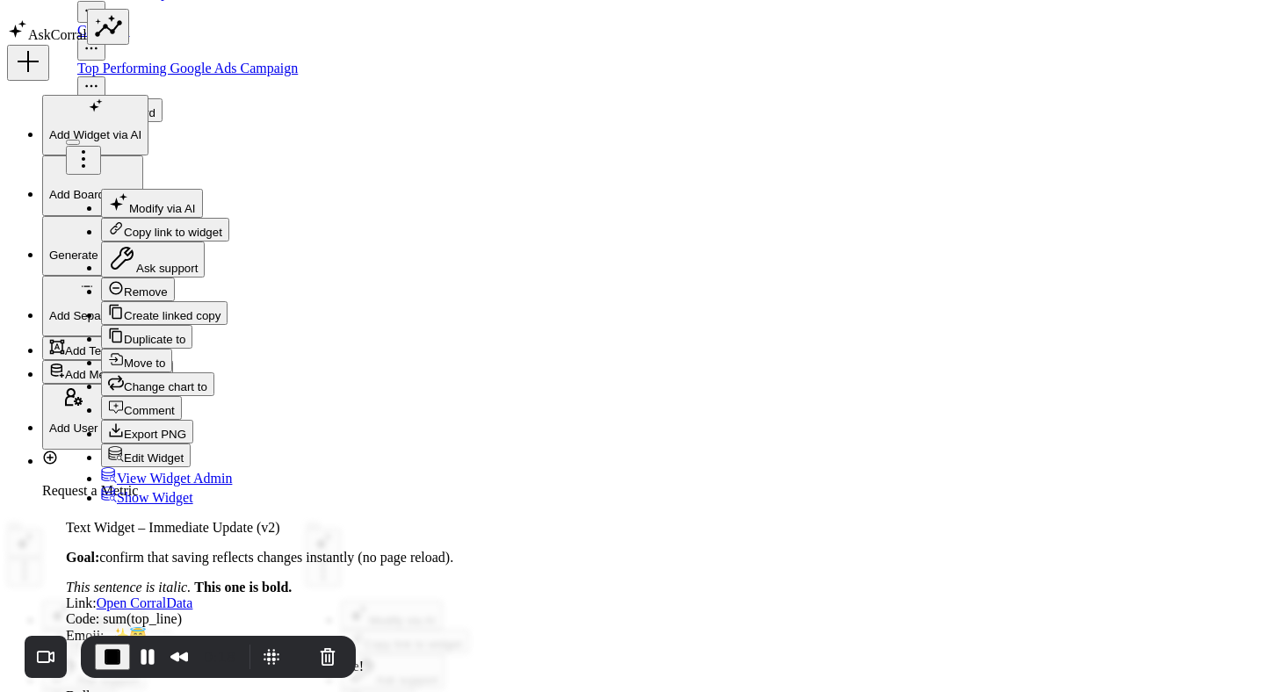
paste textarea "[EMAIL_ADDRESS][DOMAIN_NAME]"
click at [289, 659] on button "Restart Recording" at bounding box center [299, 657] width 21 height 21
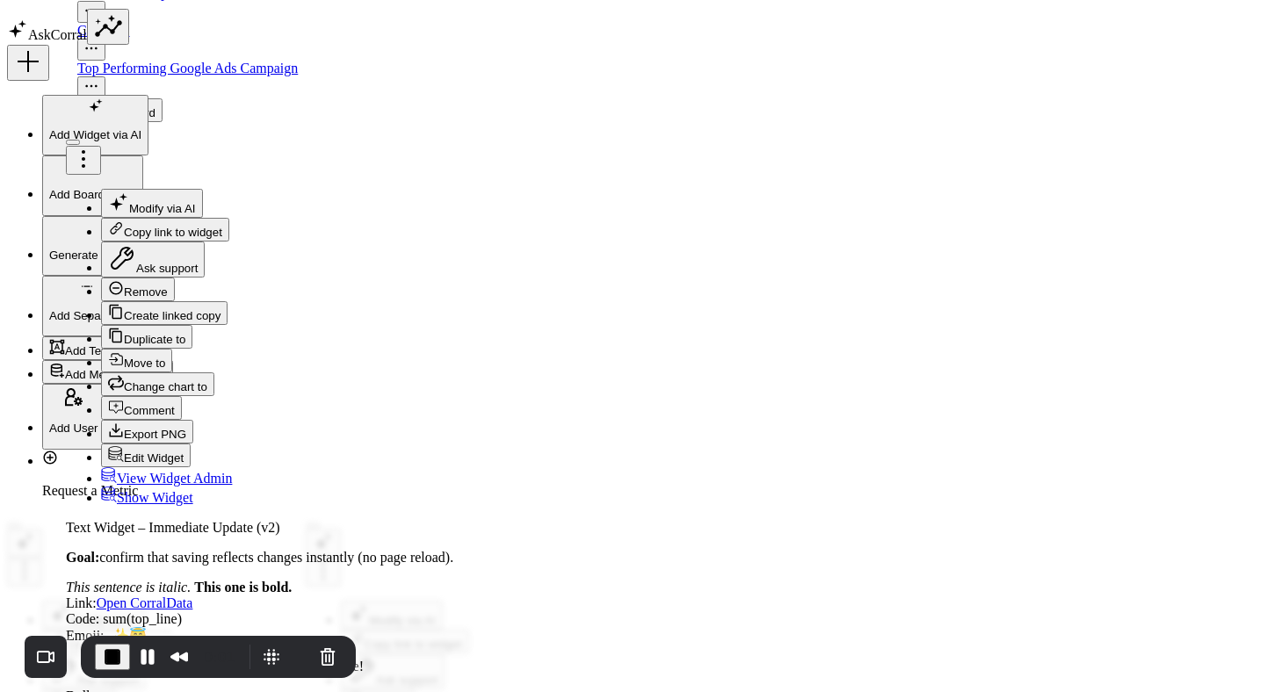
paste textarea
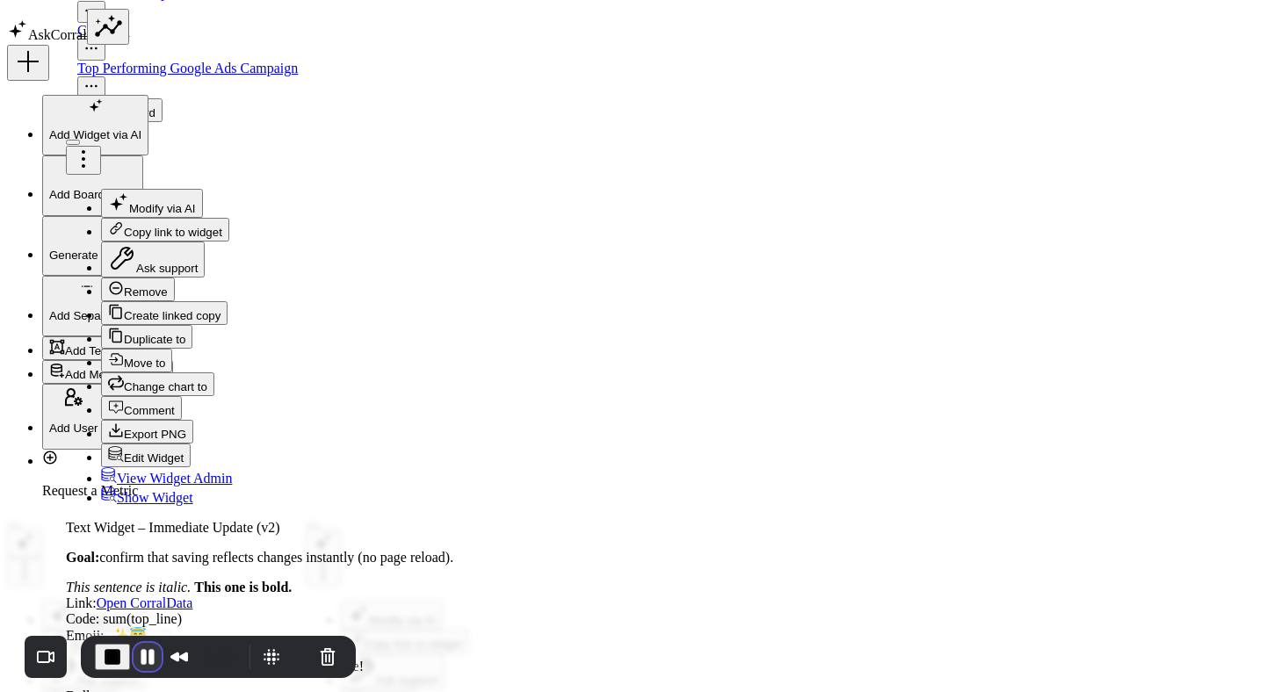
click at [140, 663] on button "Pause Recording" at bounding box center [148, 657] width 28 height 28
type textarea "y"
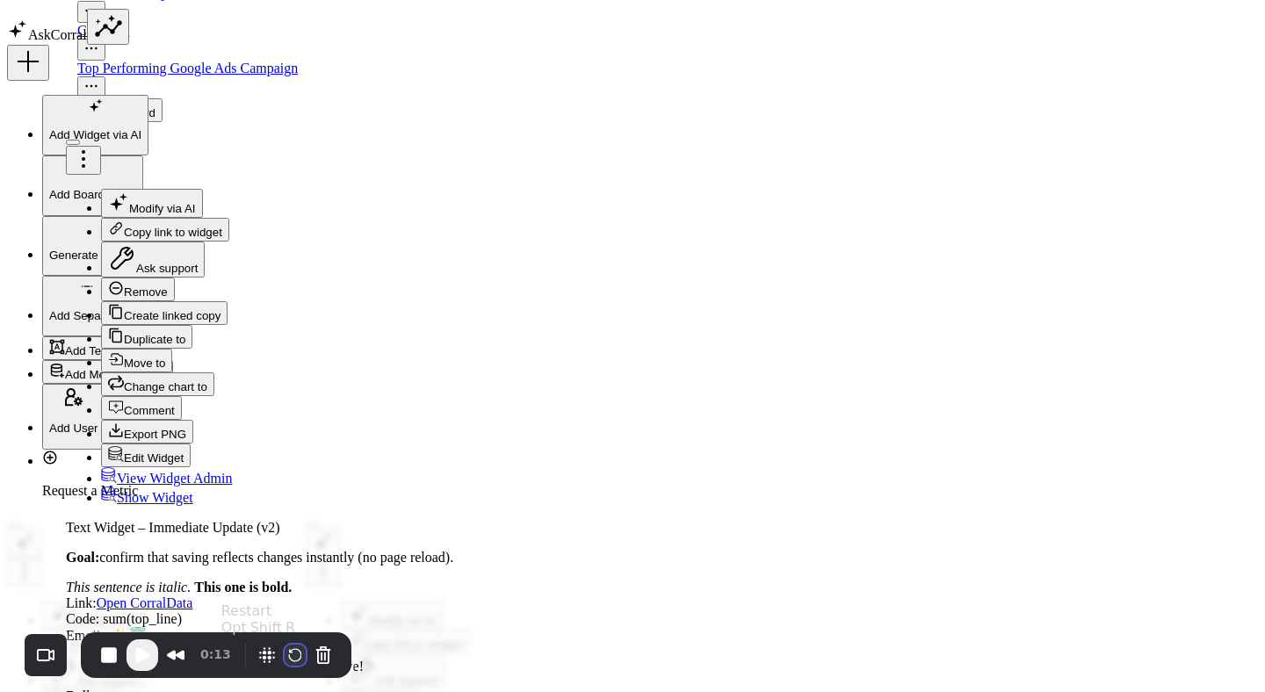
click at [295, 657] on button "Restart Recording" at bounding box center [295, 655] width 21 height 21
click at [668, 692] on div at bounding box center [632, 692] width 1265 height 0
click at [667, 692] on div at bounding box center [632, 692] width 1265 height 0
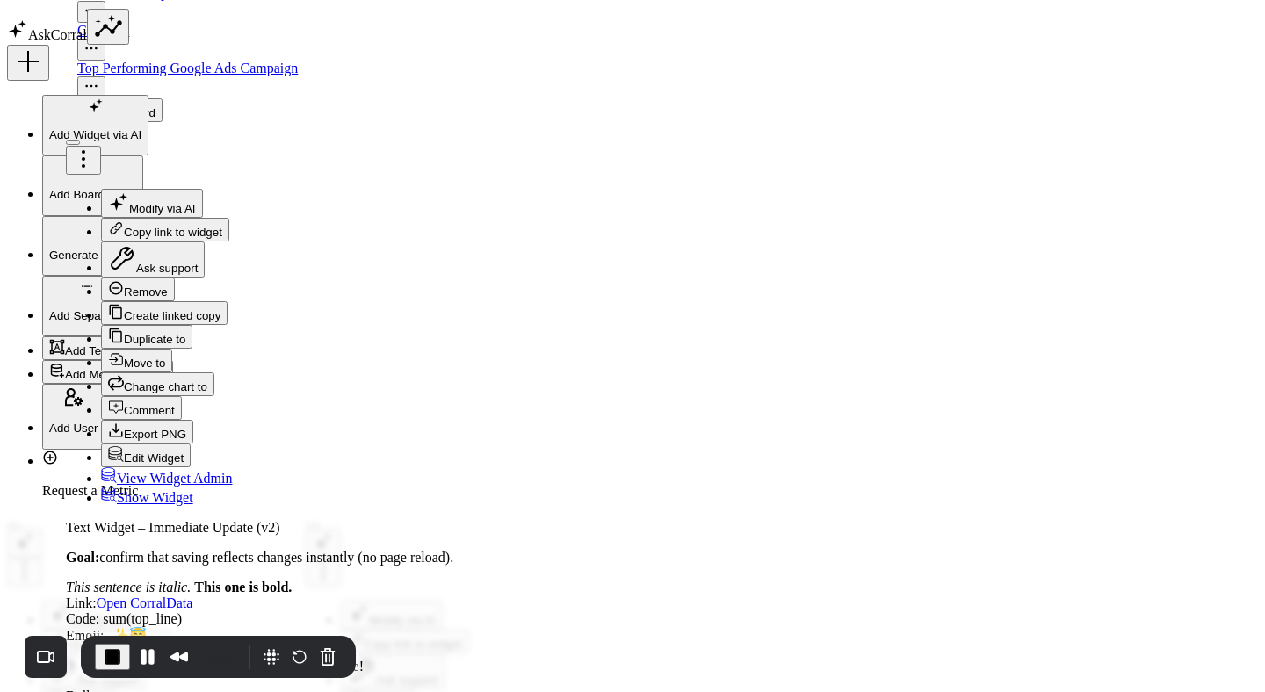
paste input "[EMAIL_ADDRESS][DOMAIN_NAME]"
type input "[EMAIL_ADDRESS][DOMAIN_NAME]"
type input "Yumi"
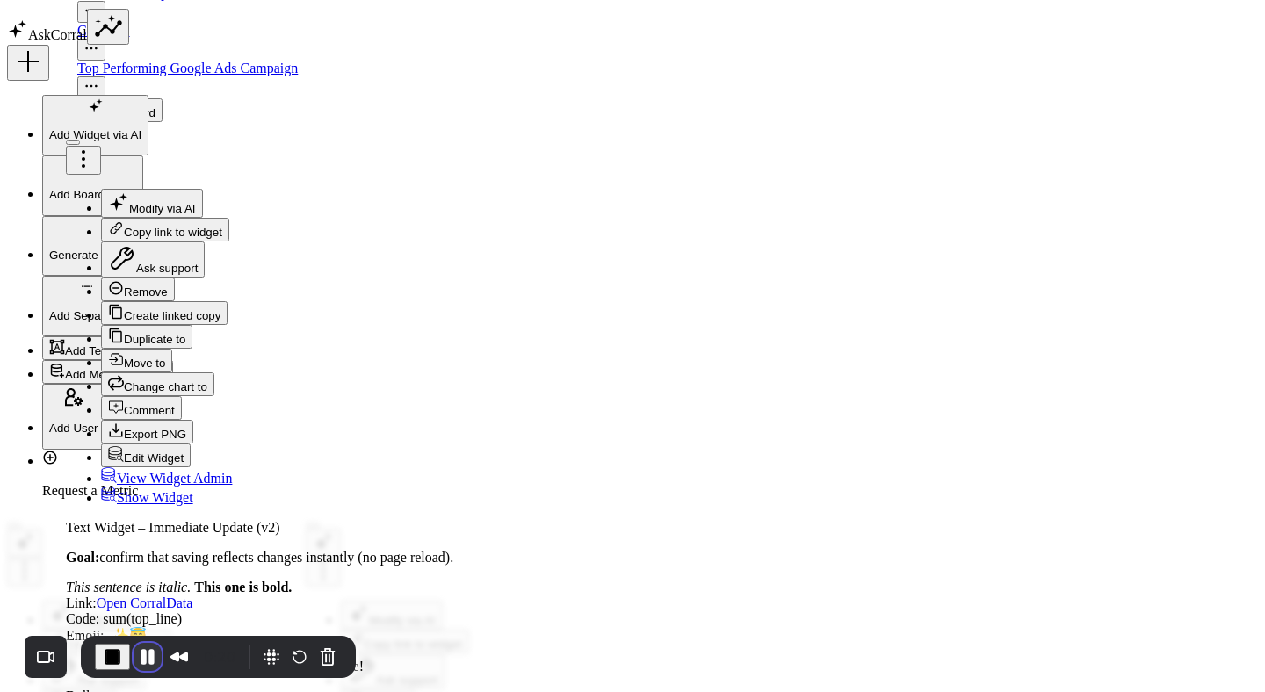
click at [151, 656] on button "Pause Recording" at bounding box center [148, 657] width 28 height 28
type input "Lunar"
click at [147, 656] on span "Play Recording" at bounding box center [142, 655] width 21 height 21
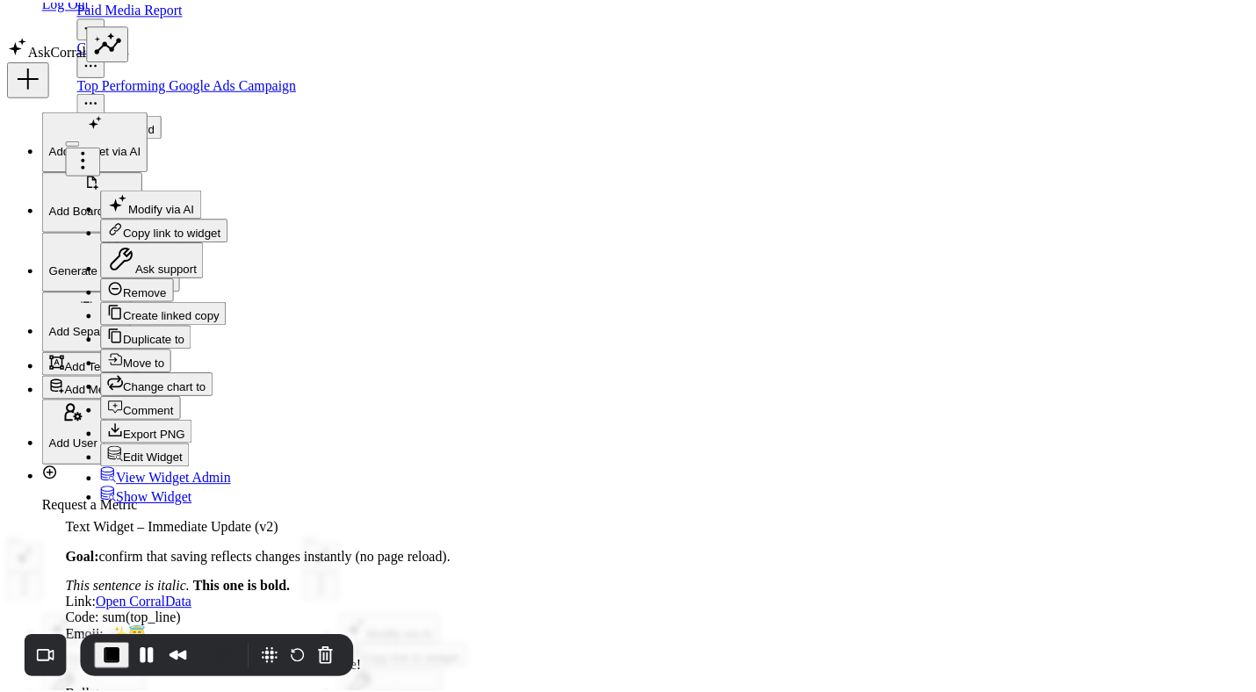
scroll to position [1157, 0]
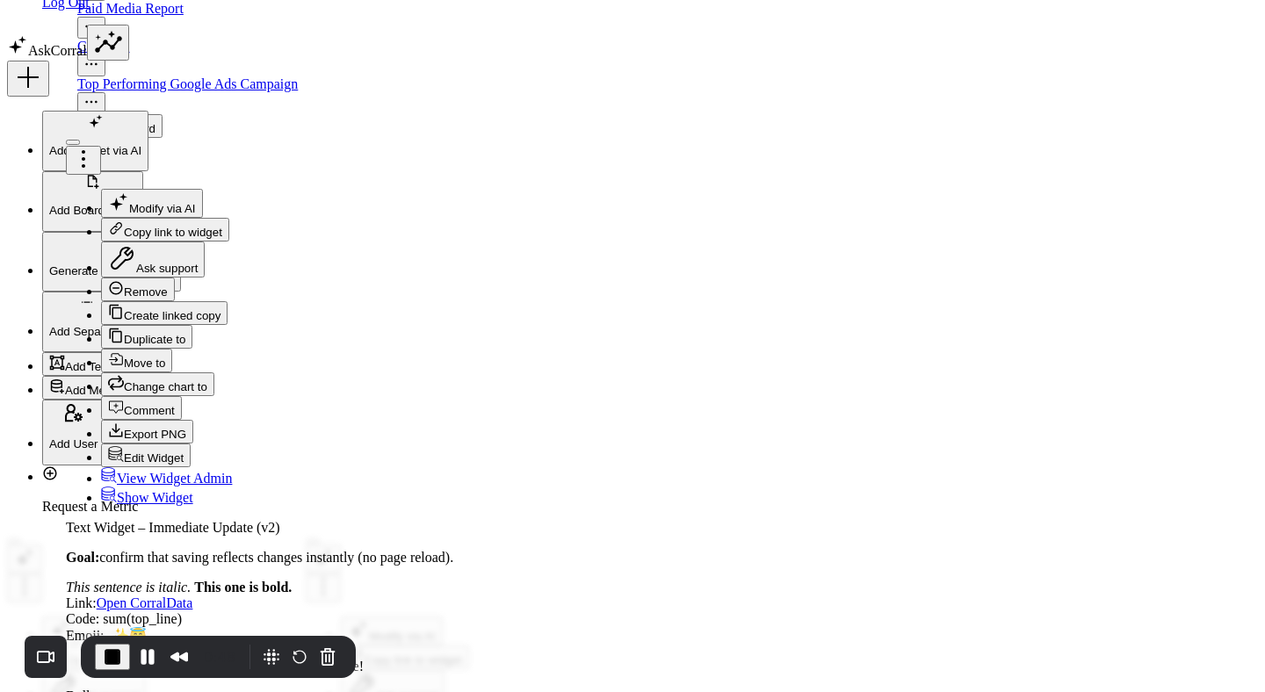
click at [143, 656] on button "Pause Recording" at bounding box center [148, 657] width 28 height 28
type textarea "cintia"
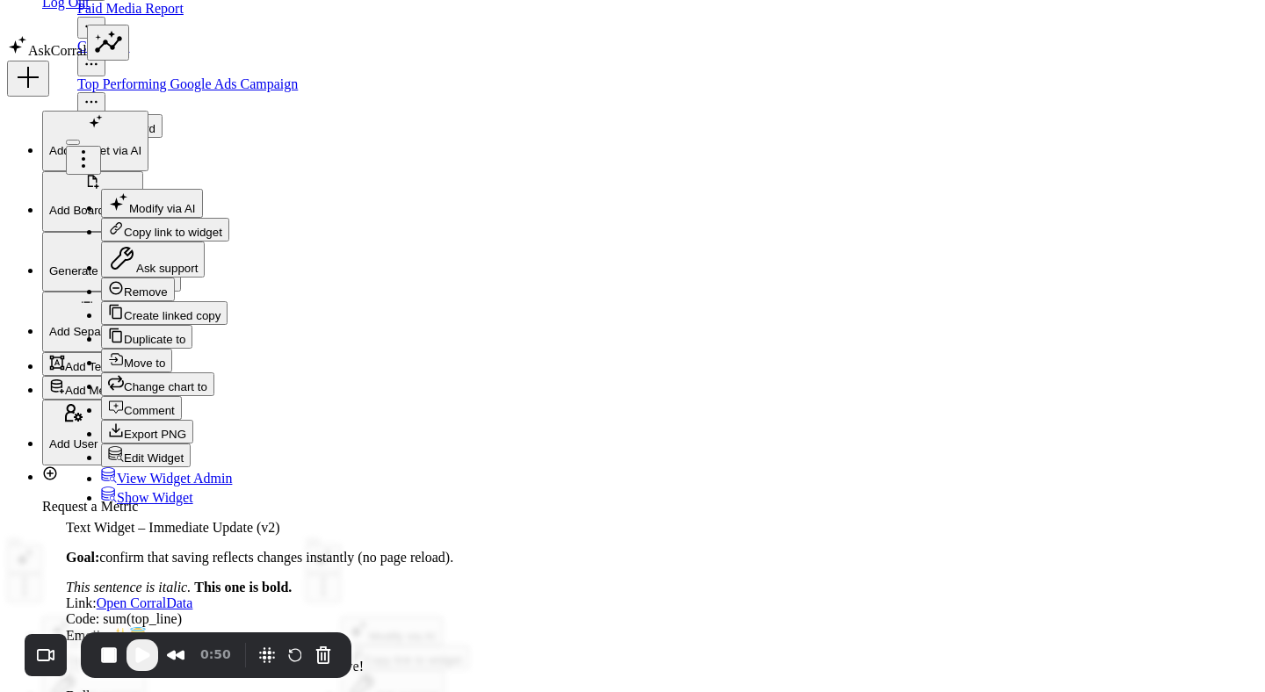
type input "cintia"
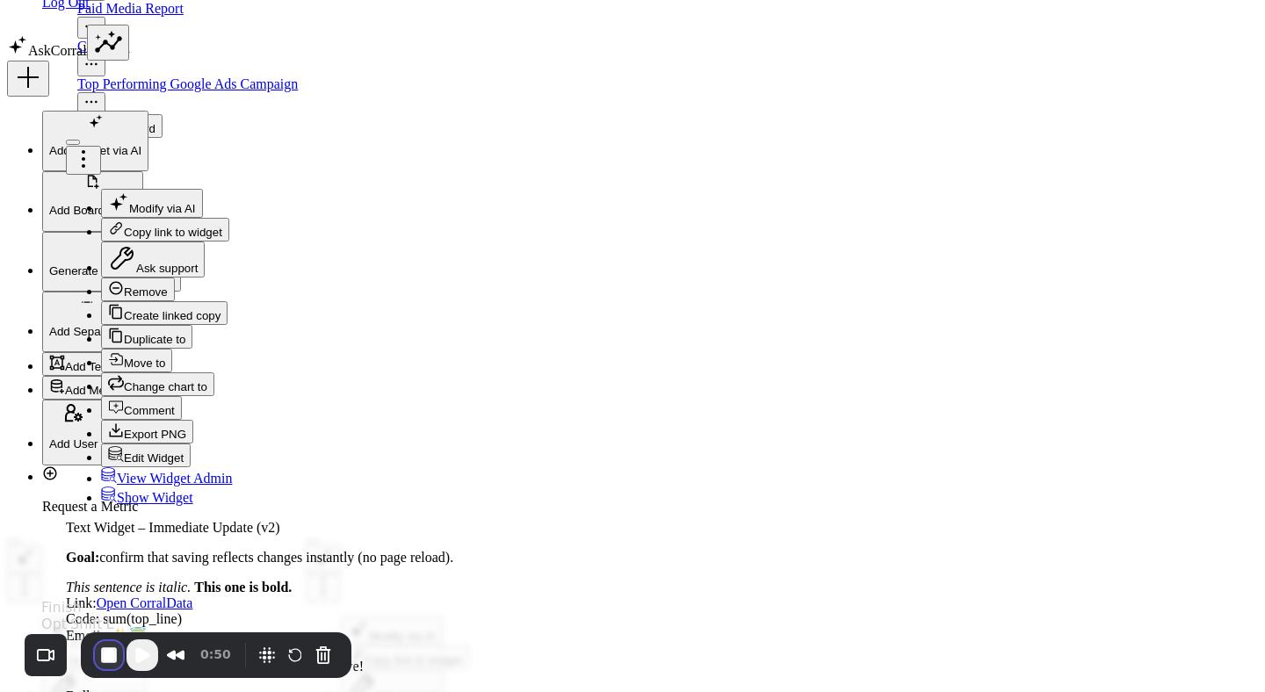
click at [104, 659] on button "End Recording" at bounding box center [109, 655] width 28 height 28
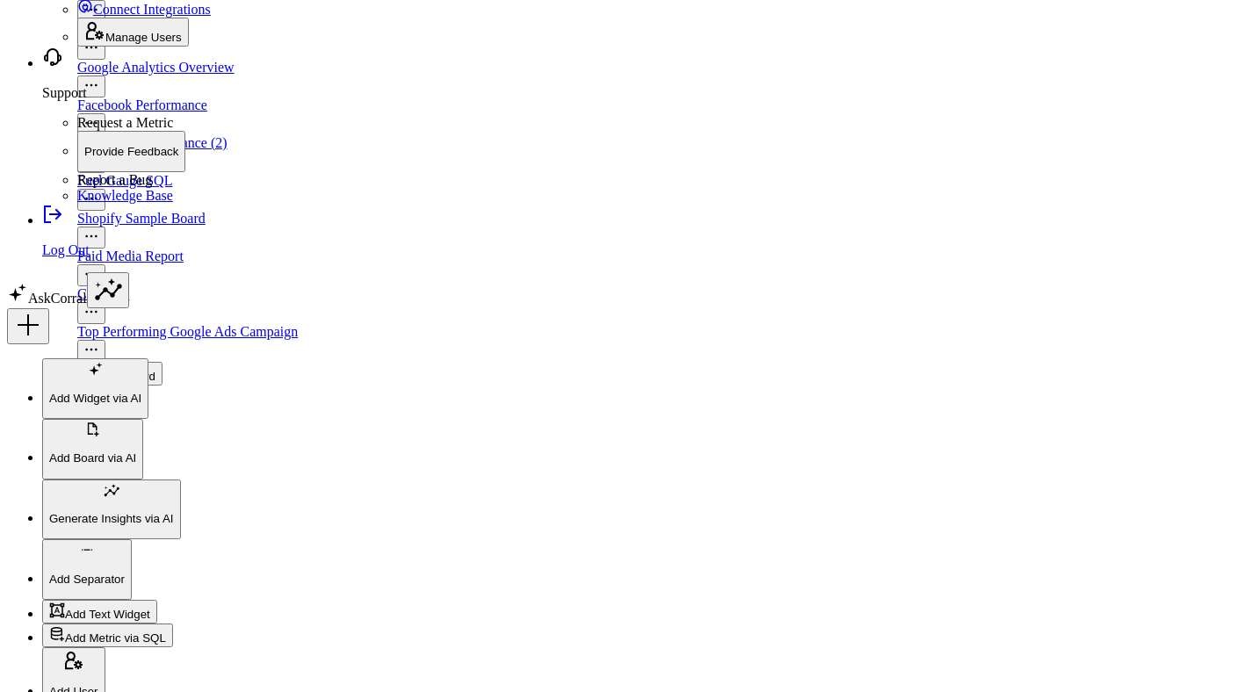
scroll to position [3091, 0]
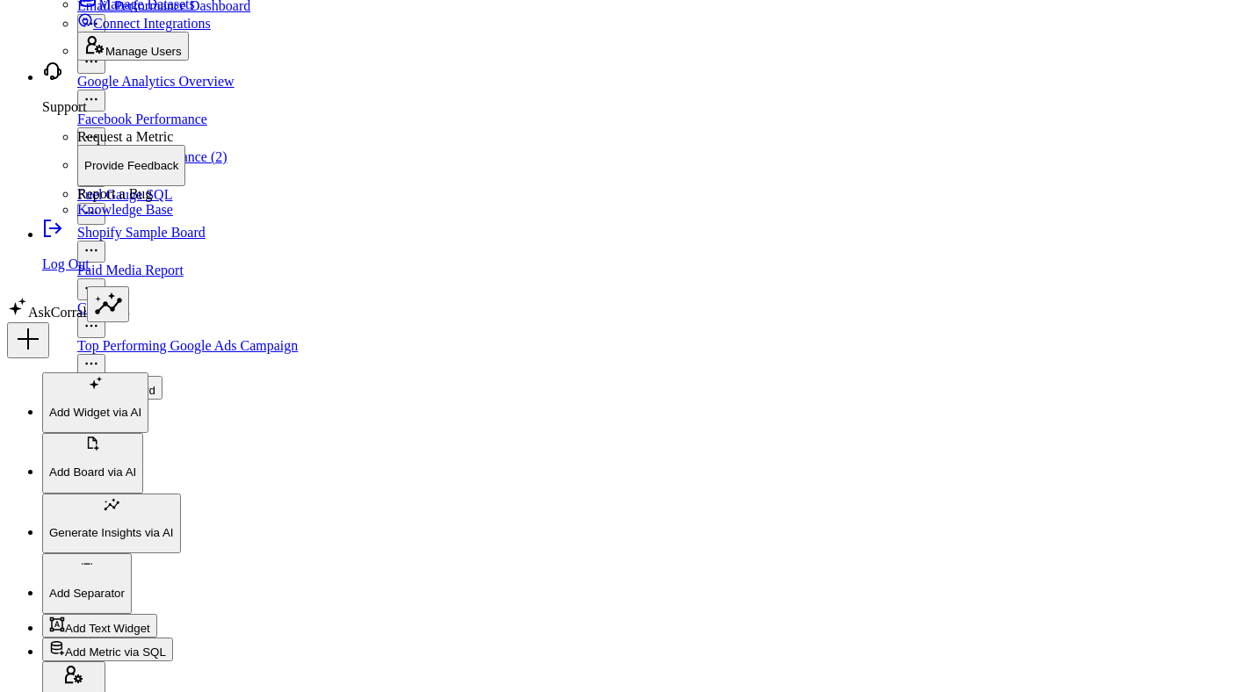
click at [87, 320] on link "AskCorral" at bounding box center [47, 312] width 80 height 15
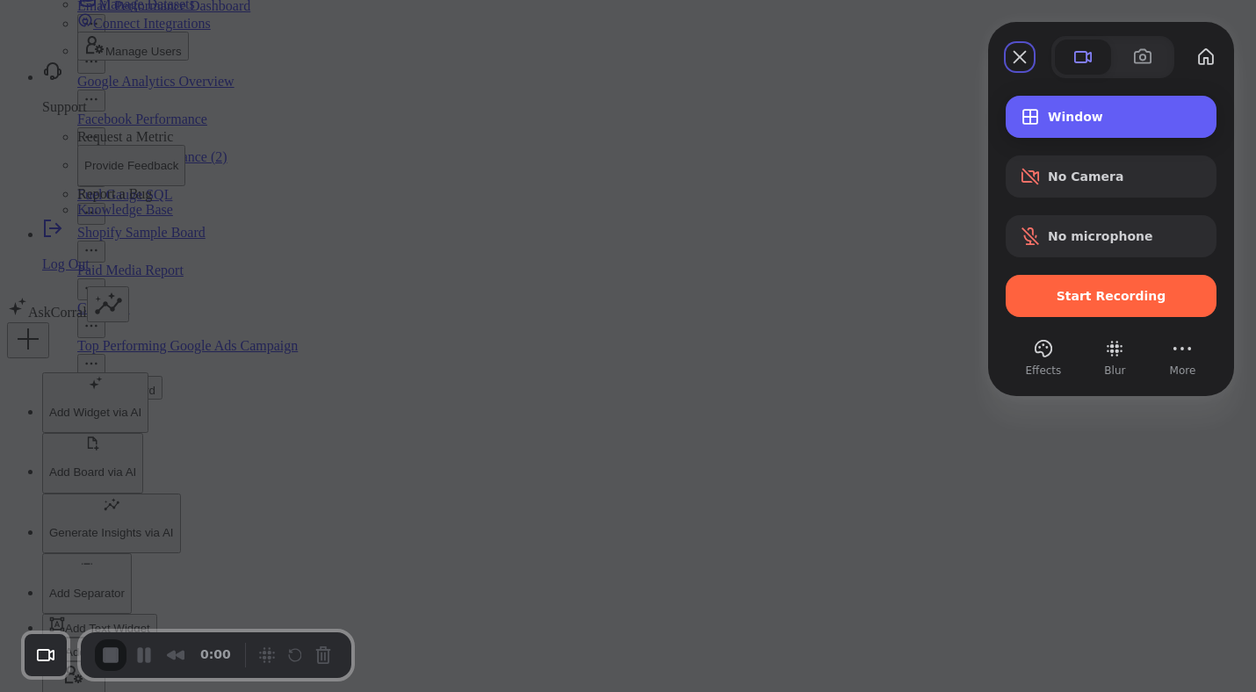
click at [1071, 120] on span "Window" at bounding box center [1125, 117] width 155 height 14
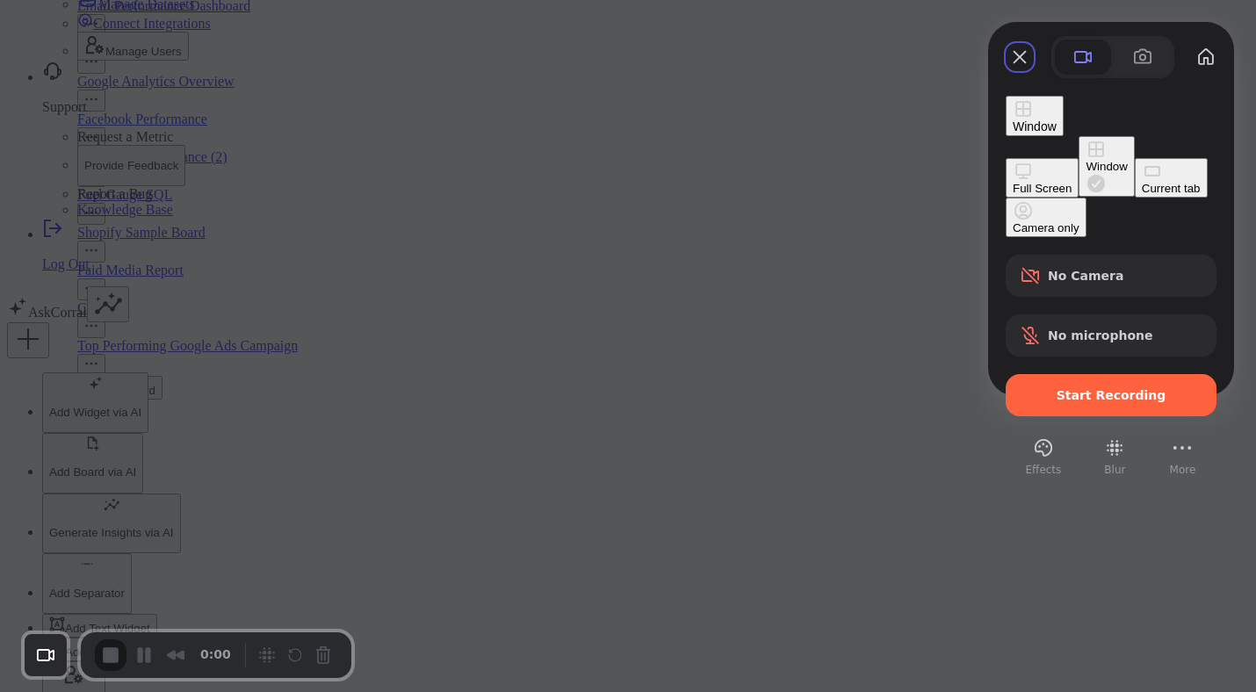
click at [1142, 194] on div "Current tab" at bounding box center [1171, 188] width 59 height 13
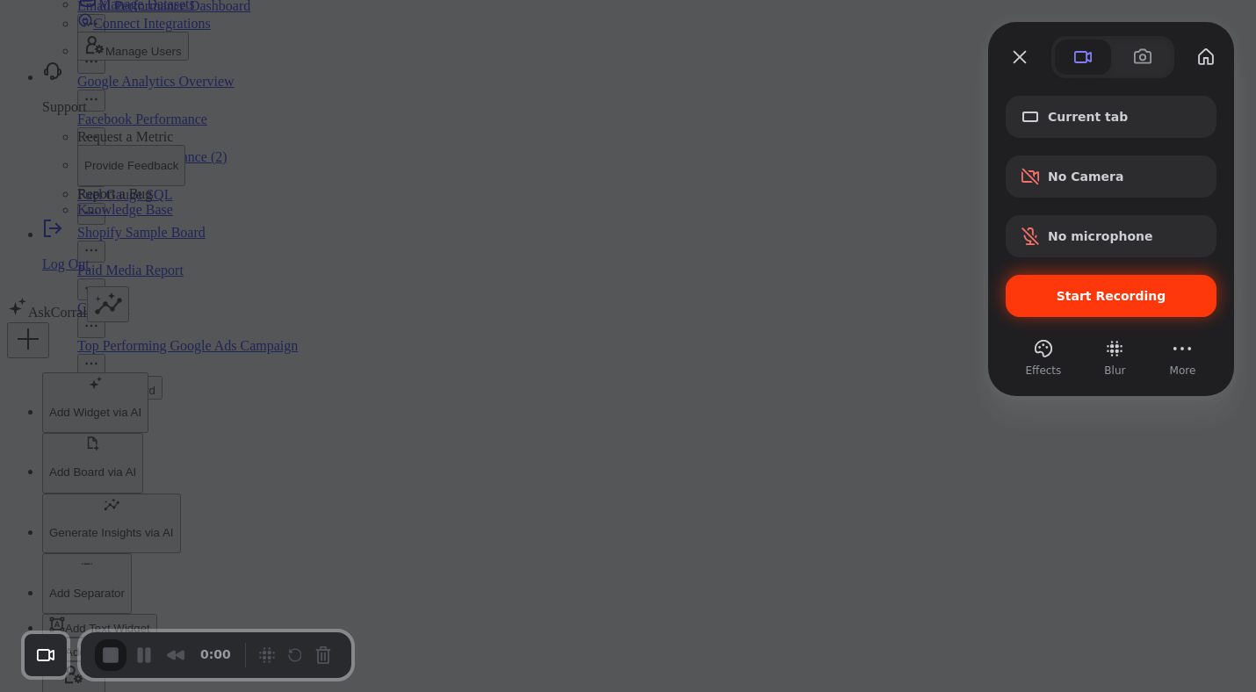
click at [1087, 304] on div "Start Recording" at bounding box center [1111, 296] width 211 height 42
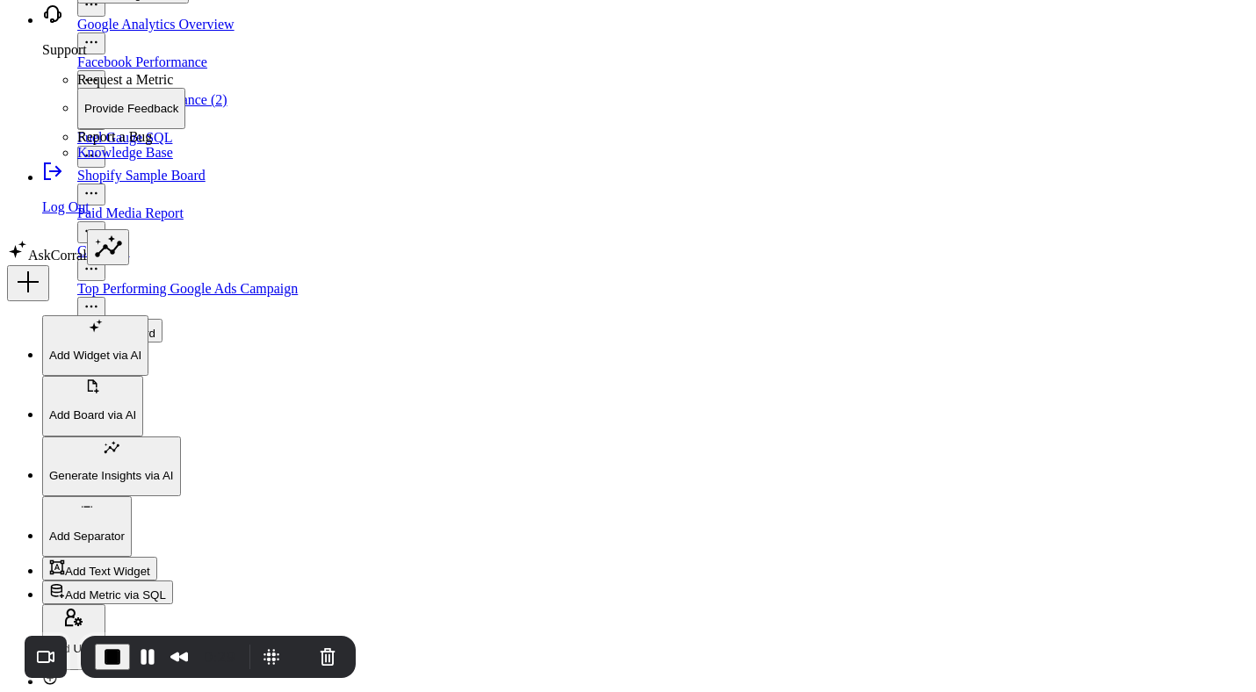
scroll to position [3140, 0]
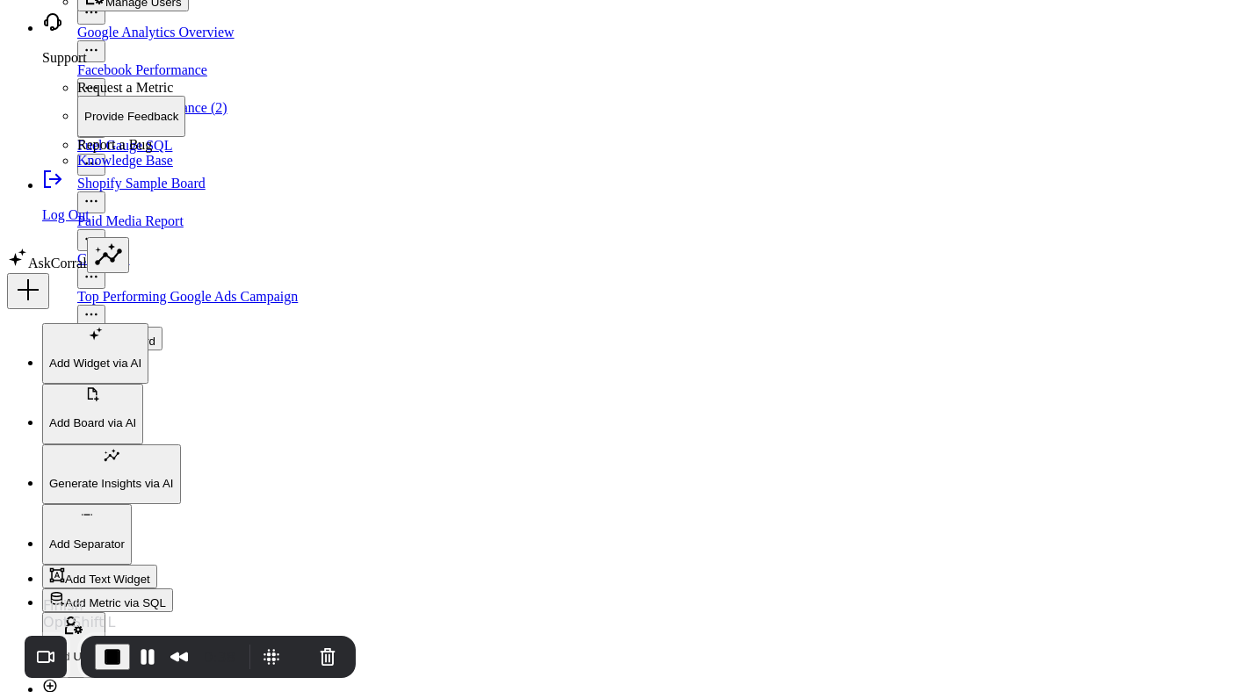
click at [112, 659] on span "End Recording" at bounding box center [112, 657] width 21 height 21
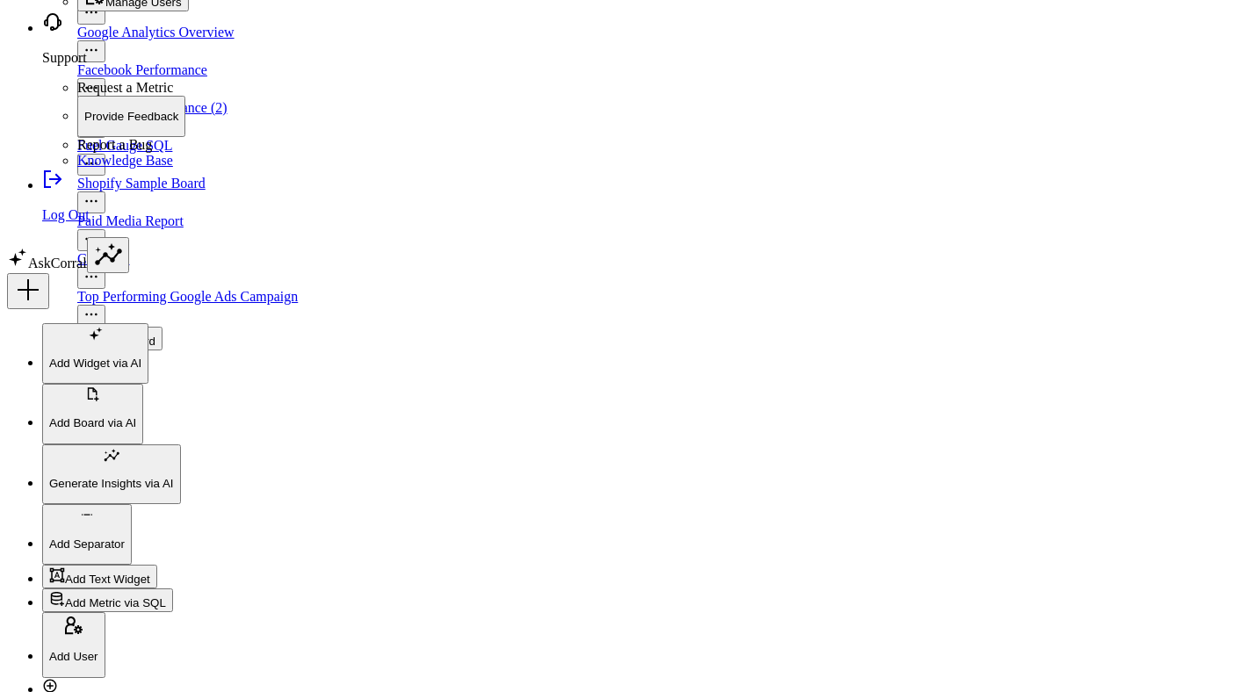
click at [42, 304] on icon at bounding box center [28, 290] width 28 height 28
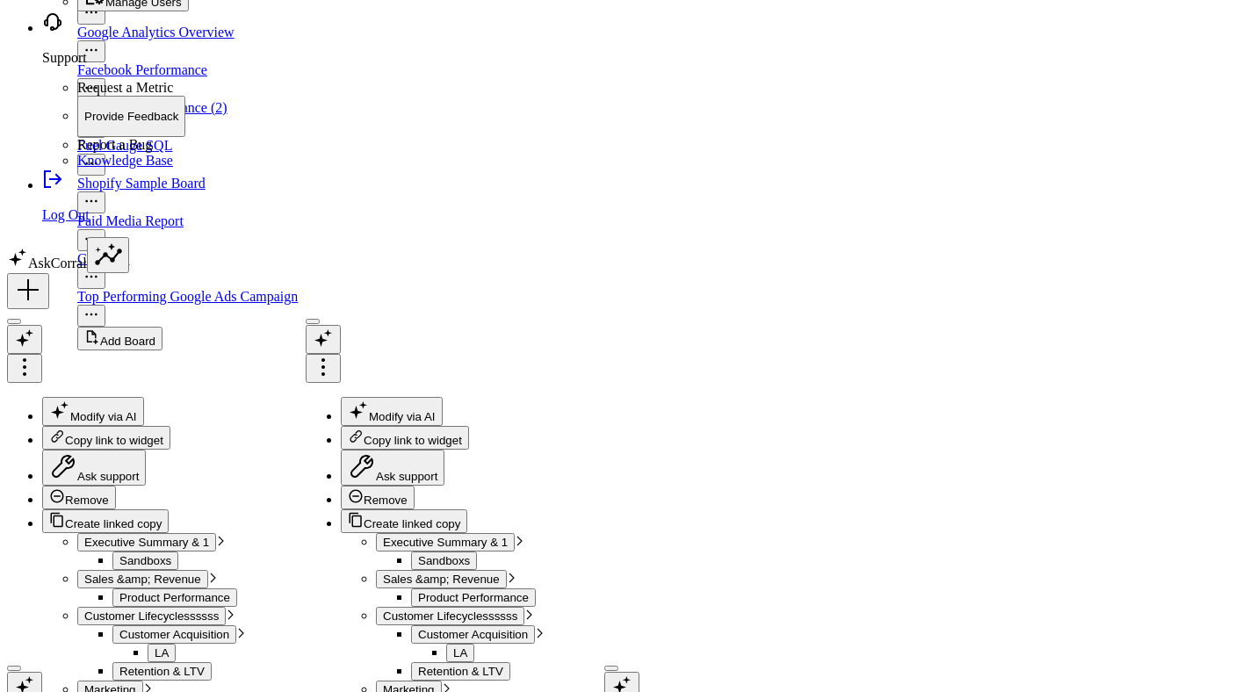
click at [44, 31] on icon at bounding box center [53, 22] width 18 height 18
click at [113, 123] on p "Provide Feedback" at bounding box center [131, 116] width 94 height 13
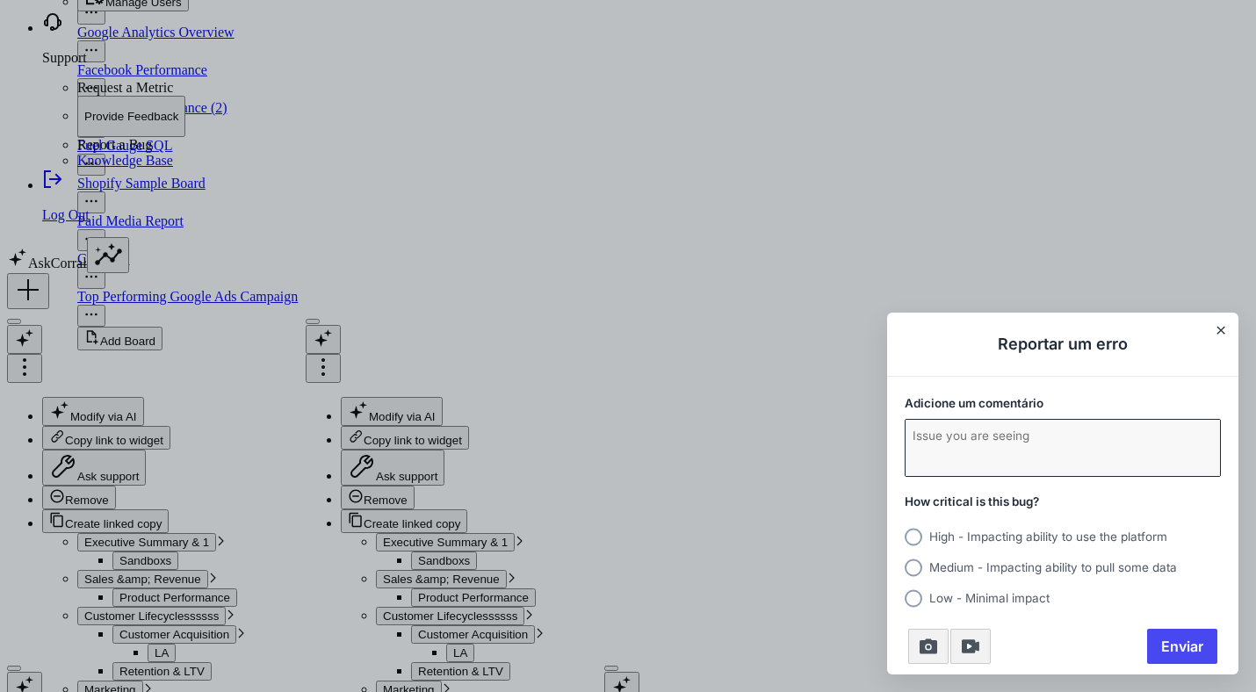
click at [956, 448] on textarea "Adicione um comentário" at bounding box center [1063, 448] width 315 height 56
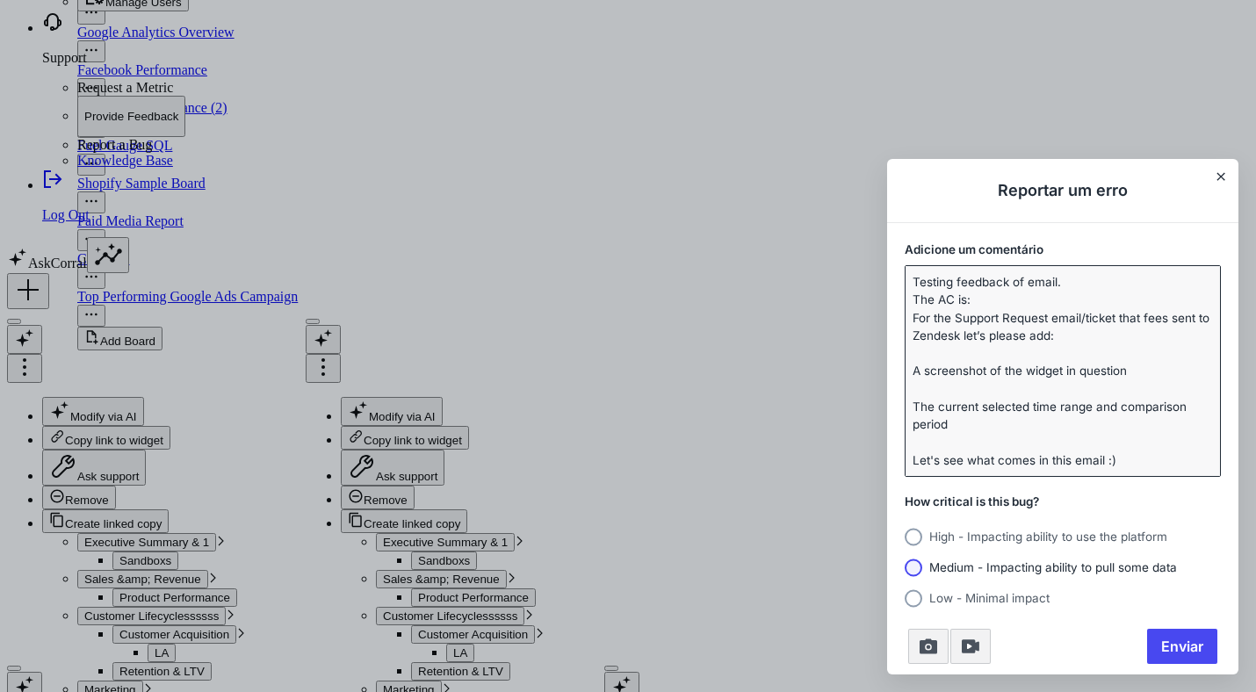
click at [919, 564] on circle "Usersnap Widget" at bounding box center [914, 568] width 18 height 18
click at [905, 568] on input "Medium - Impacting ability to pull some data" at bounding box center [905, 568] width 0 height 0
click at [1043, 461] on textarea "Testing feedback of email. The AC is: For the Support Request email/ticket that…" at bounding box center [1063, 371] width 315 height 210
click at [1191, 648] on span "Enviar" at bounding box center [1183, 646] width 70 height 35
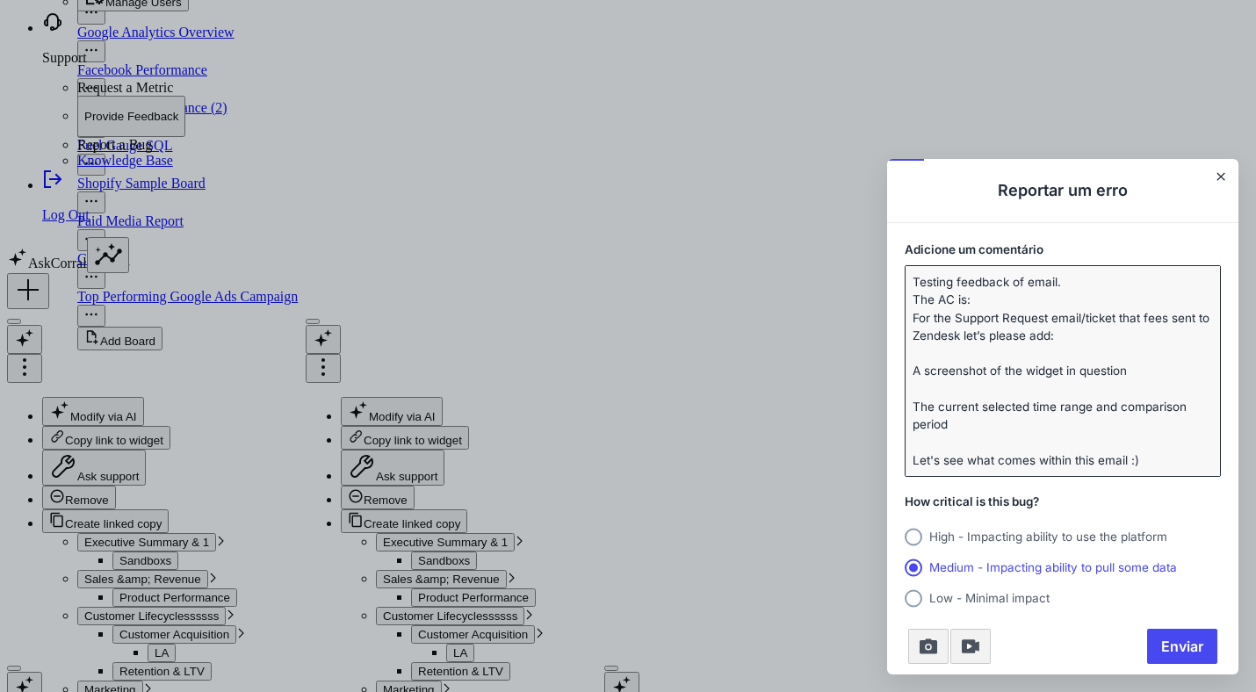
click at [1016, 286] on textarea "Testing feedback of email. The AC is: For the Support Request email/ticket that…" at bounding box center [1063, 371] width 315 height 210
click at [983, 274] on textarea "Testing feedback email. The AC is: For the Support Request email/ticket that fe…" at bounding box center [1063, 371] width 315 height 210
type textarea "Testing email. The AC is: For the Support Request email/ticket that fees sent t…"
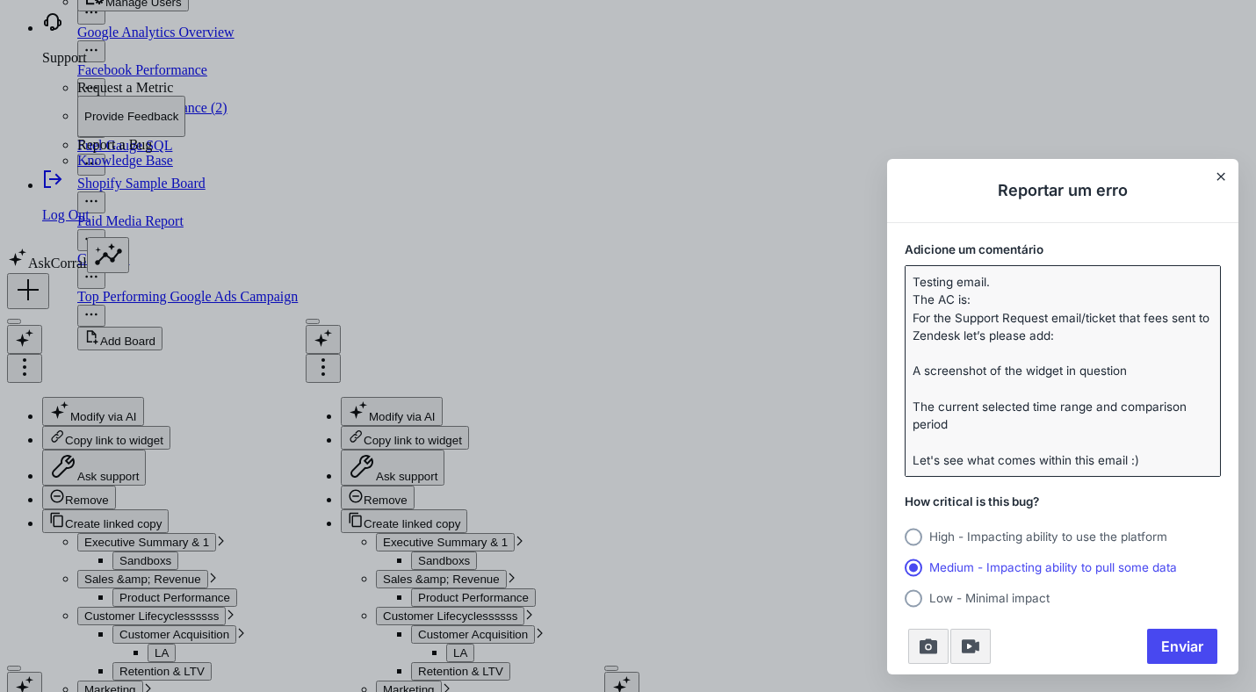
click at [988, 280] on textarea "Testing email. The AC is: For the Support Request email/ticket that fees sent t…" at bounding box center [1063, 371] width 315 height 210
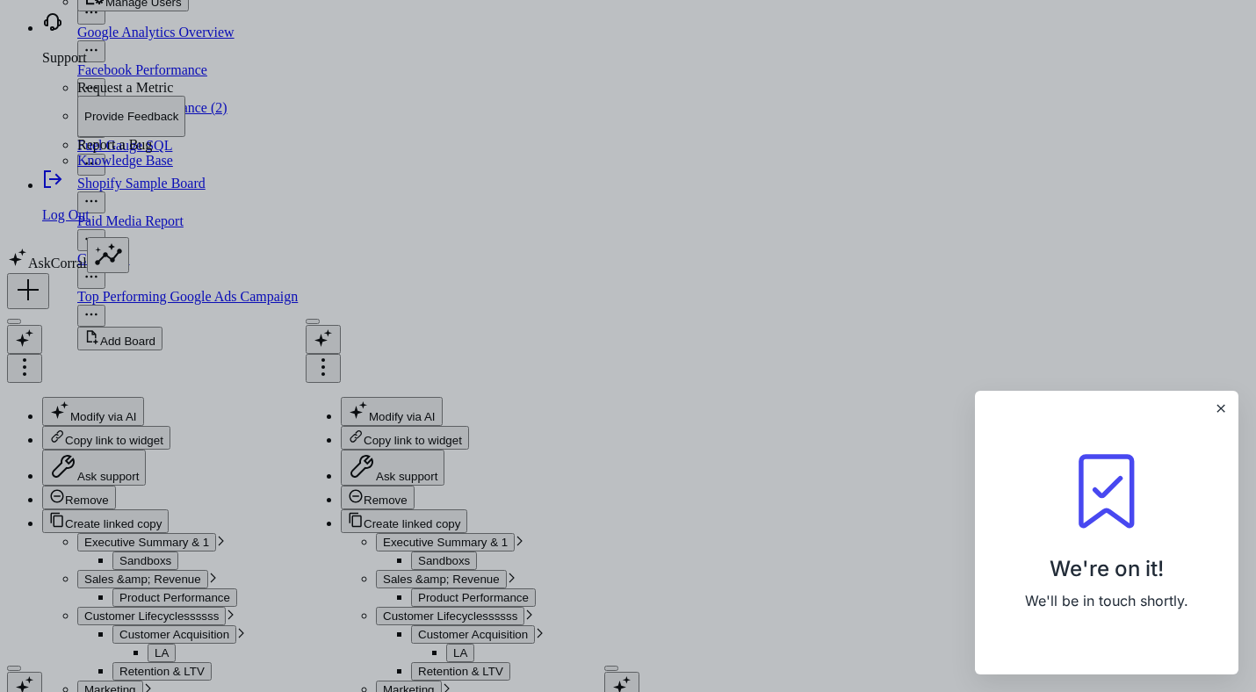
scroll to position [3353, 0]
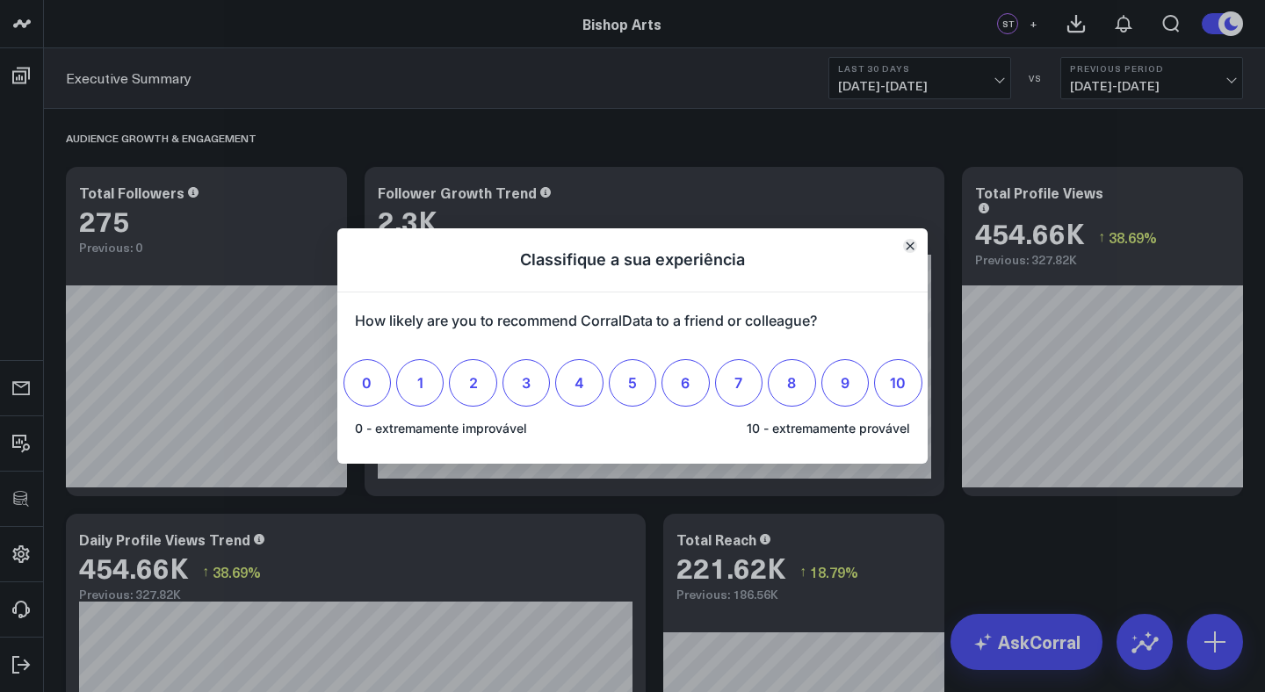
drag, startPoint x: 912, startPoint y: 248, endPoint x: 836, endPoint y: 308, distance: 96.9
click at [836, 309] on div "Classifique a sua experiência How likely are you to recommend CorralData to a f…" at bounding box center [632, 345] width 590 height 235
click at [798, 328] on div "How likely are you to recommend CorralData to a friend or colleague?" at bounding box center [632, 334] width 555 height 49
click at [799, 326] on div "How likely are you to recommend CorralData to a friend or colleague?" at bounding box center [632, 334] width 555 height 49
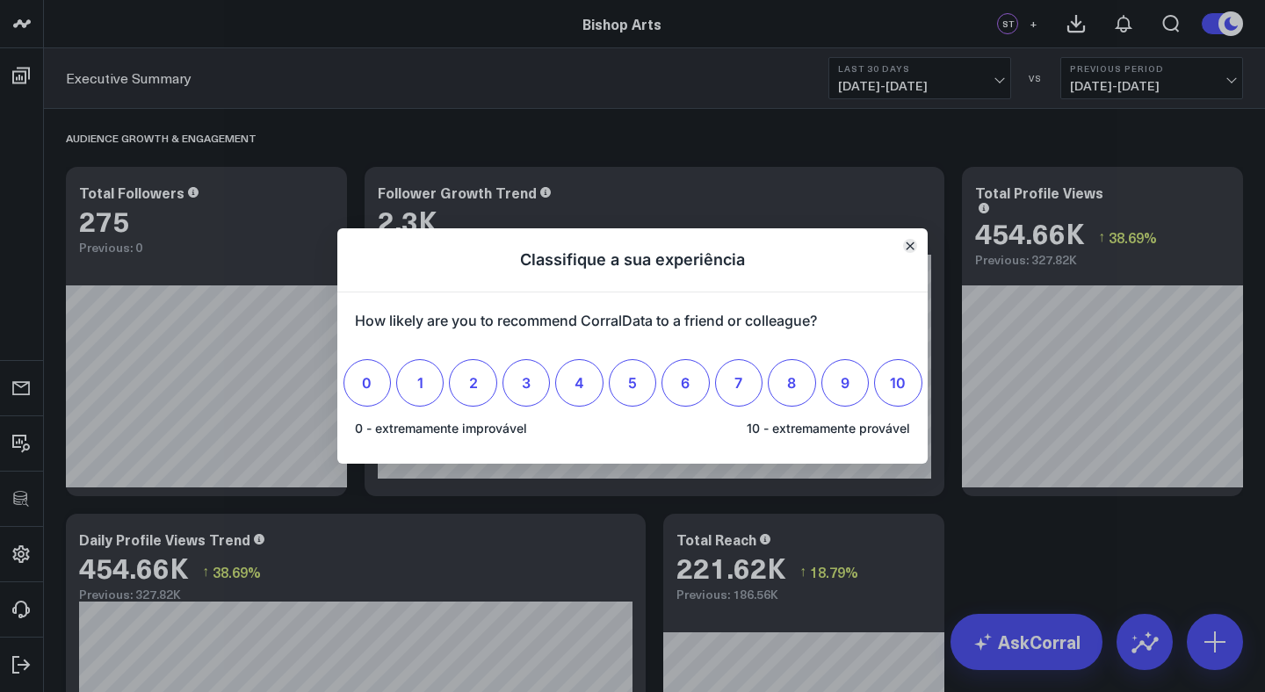
click at [799, 326] on div "How likely are you to recommend CorralData to a friend or colleague?" at bounding box center [632, 334] width 555 height 49
click at [841, 301] on form "How likely are you to recommend CorralData to a friend or colleague? 0 1 2 3 4 …" at bounding box center [632, 378] width 590 height 171
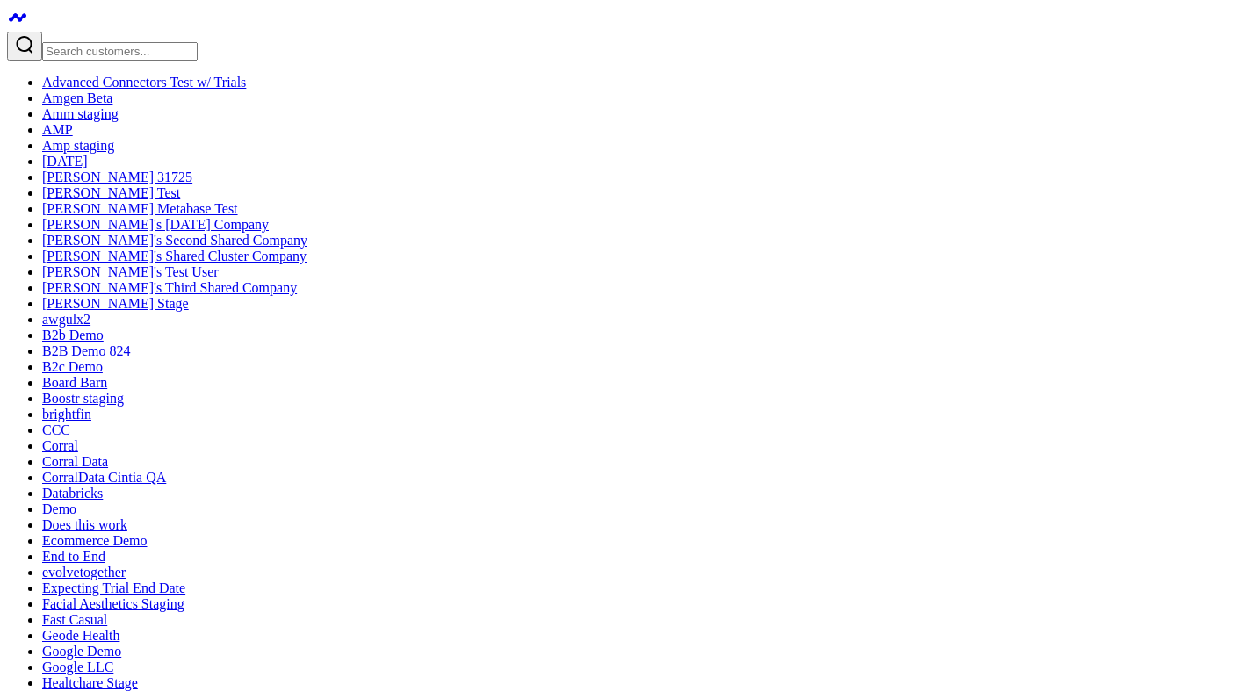
copy div "[EMAIL_ADDRESS][DOMAIN_NAME]"
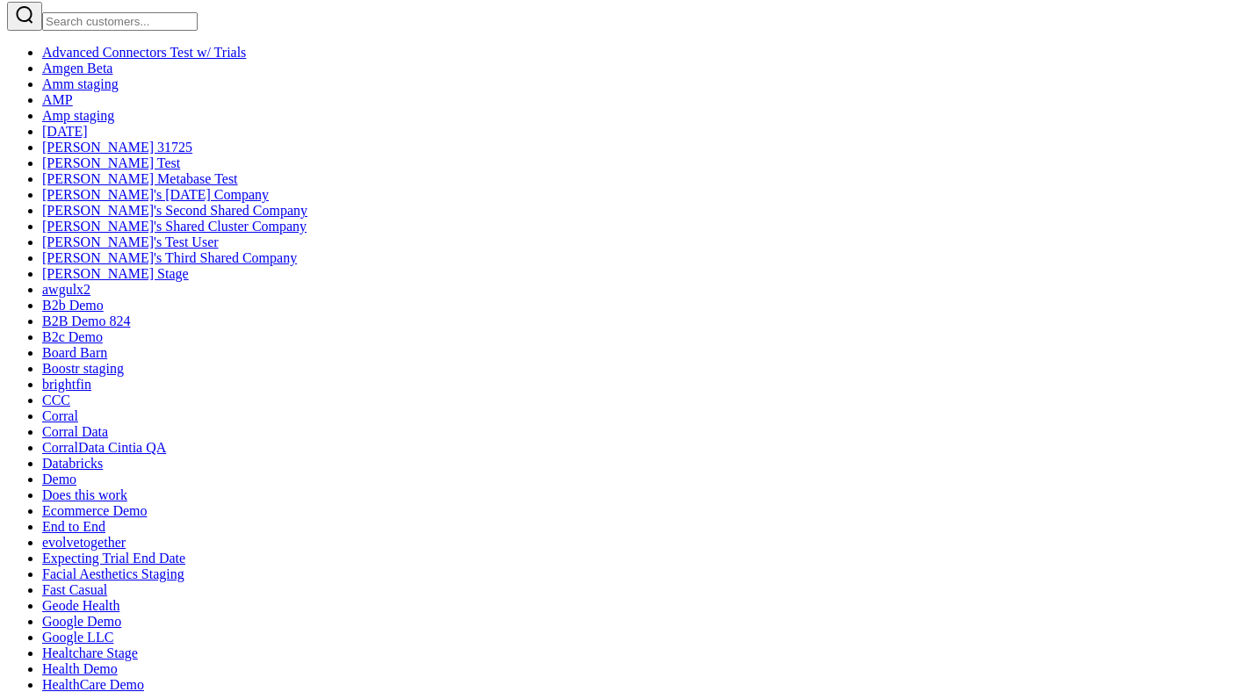
scroll to position [20, 0]
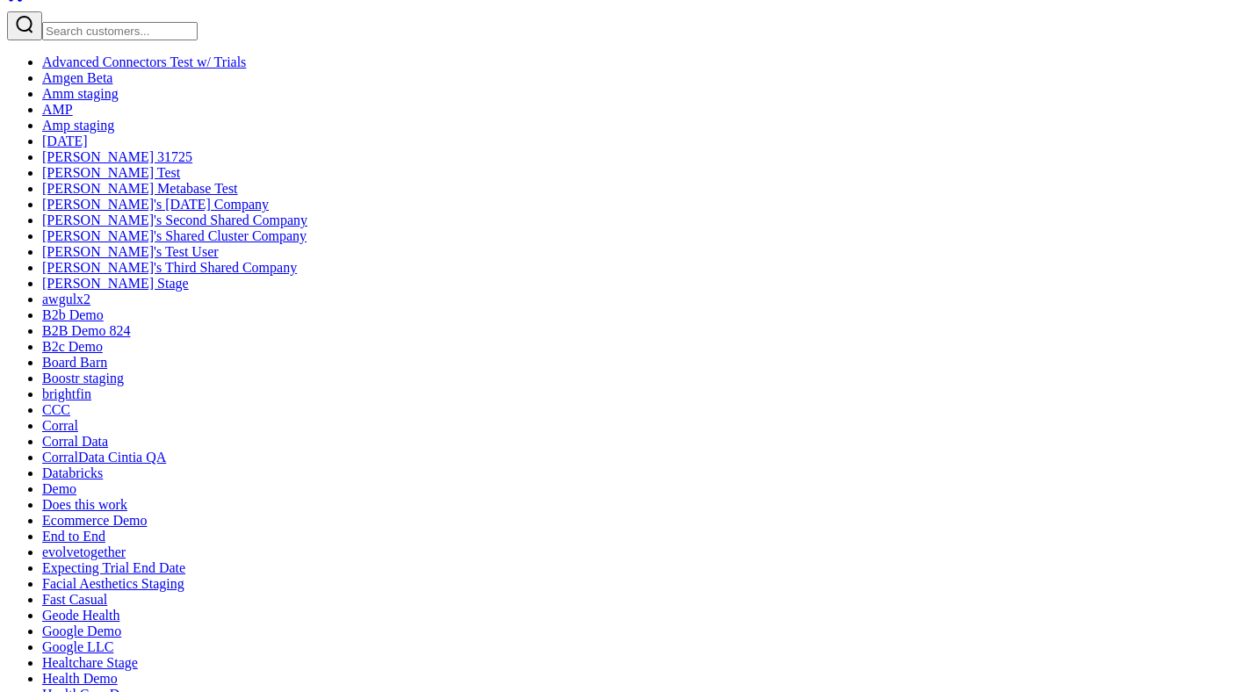
copy div "[EMAIL_ADDRESS][DOMAIN_NAME]"
